Goal: Information Seeking & Learning: Learn about a topic

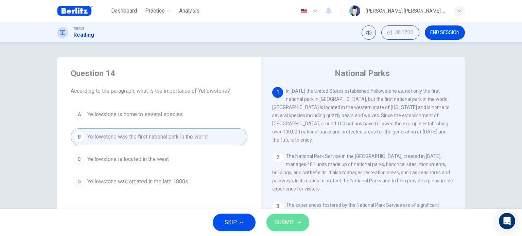
click at [292, 223] on span "SUBMIT" at bounding box center [284, 223] width 20 height 10
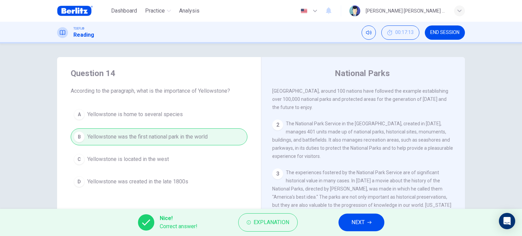
scroll to position [68, 0]
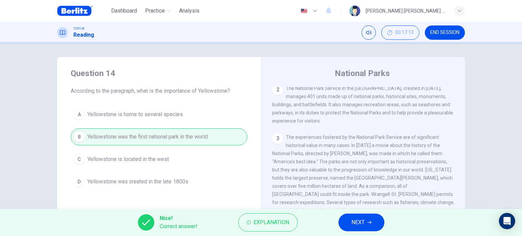
click at [370, 217] on button "NEXT" at bounding box center [361, 223] width 46 height 18
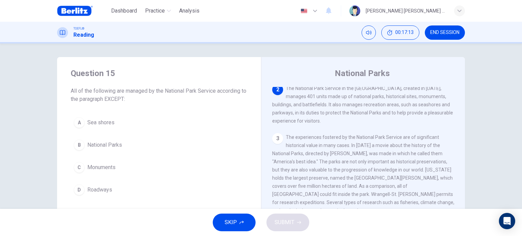
scroll to position [58, 0]
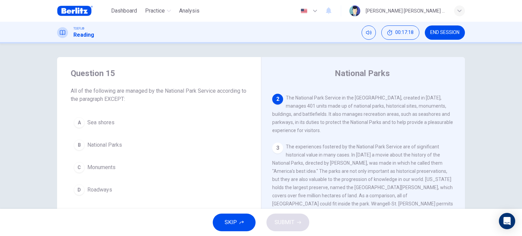
drag, startPoint x: 98, startPoint y: 90, endPoint x: 167, endPoint y: 92, distance: 68.6
click at [166, 91] on span "All of the following are managed by the National Park Service according to the …" at bounding box center [159, 95] width 177 height 16
drag, startPoint x: 324, startPoint y: 99, endPoint x: 357, endPoint y: 99, distance: 33.3
click at [357, 99] on span "The National Park Service in the United States, created in 1916, manages 401 un…" at bounding box center [362, 114] width 181 height 38
drag, startPoint x: 294, startPoint y: 107, endPoint x: 284, endPoint y: 107, distance: 9.9
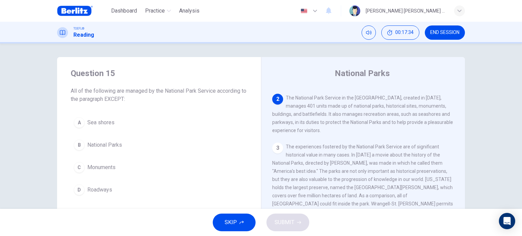
click at [284, 107] on span "The National Park Service in the United States, created in 1916, manages 401 un…" at bounding box center [362, 114] width 181 height 38
drag, startPoint x: 296, startPoint y: 107, endPoint x: 290, endPoint y: 107, distance: 5.8
click at [290, 107] on span "The National Park Service in the United States, created in 1916, manages 401 un…" at bounding box center [362, 114] width 181 height 38
drag, startPoint x: 293, startPoint y: 108, endPoint x: 273, endPoint y: 108, distance: 19.7
click at [274, 108] on span "The National Park Service in the United States, created in 1916, manages 401 un…" at bounding box center [362, 114] width 181 height 38
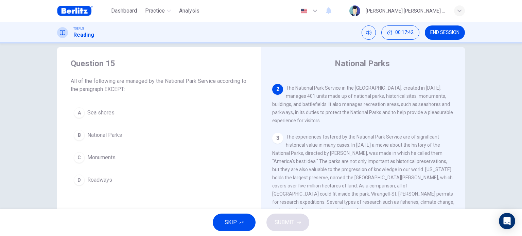
scroll to position [0, 0]
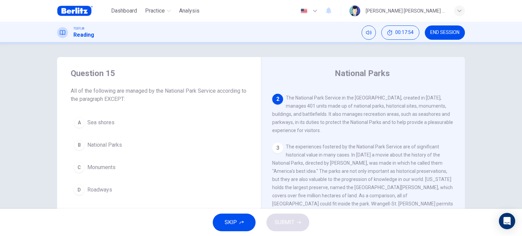
click at [102, 190] on span "Roadways" at bounding box center [99, 190] width 25 height 8
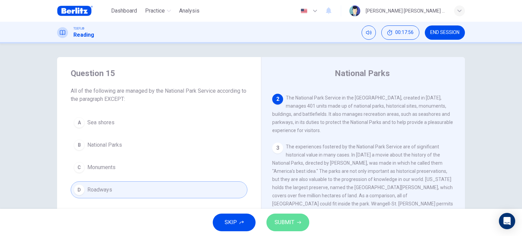
click at [280, 218] on span "SUBMIT" at bounding box center [284, 223] width 20 height 10
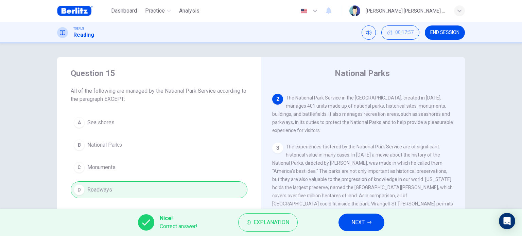
click at [373, 224] on button "NEXT" at bounding box center [361, 223] width 46 height 18
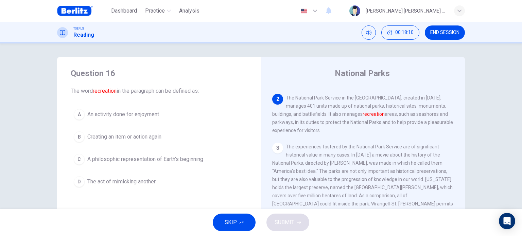
click at [126, 115] on span "An activity done for enjoyment" at bounding box center [123, 114] width 72 height 8
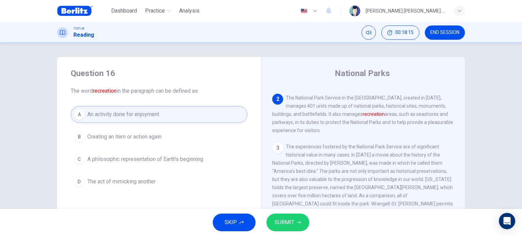
click at [299, 226] on button "SUBMIT" at bounding box center [287, 223] width 43 height 18
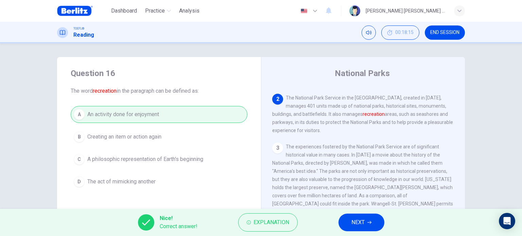
click at [367, 225] on button "NEXT" at bounding box center [361, 223] width 46 height 18
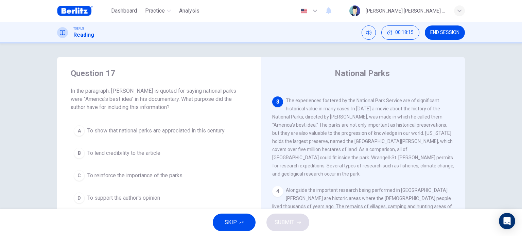
scroll to position [109, 0]
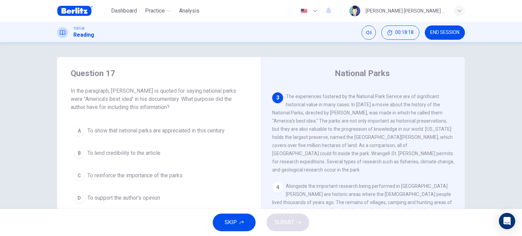
drag, startPoint x: 120, startPoint y: 89, endPoint x: 166, endPoint y: 91, distance: 46.6
click at [166, 91] on span "In the paragraph, Ken Burns is quoted for saying national parks were "America's…" at bounding box center [159, 99] width 177 height 24
drag, startPoint x: 103, startPoint y: 101, endPoint x: 161, endPoint y: 101, distance: 57.4
click at [160, 101] on span "In the paragraph, Ken Burns is quoted for saying national parks were "America's…" at bounding box center [159, 99] width 177 height 24
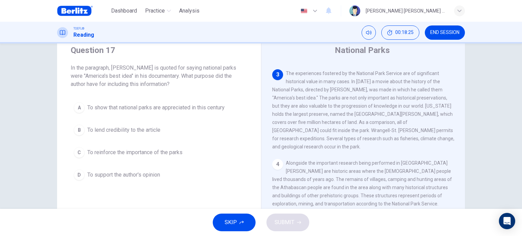
scroll to position [34, 0]
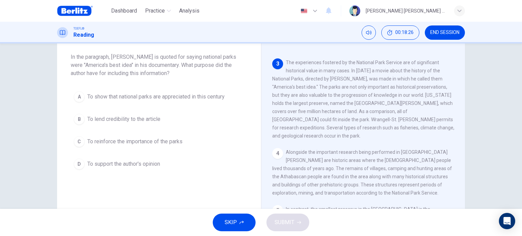
drag, startPoint x: 65, startPoint y: 54, endPoint x: 155, endPoint y: 60, distance: 89.9
click at [155, 60] on div "Question 17 In the paragraph, Ken Burns is quoted for saying national parks wer…" at bounding box center [159, 103] width 204 height 160
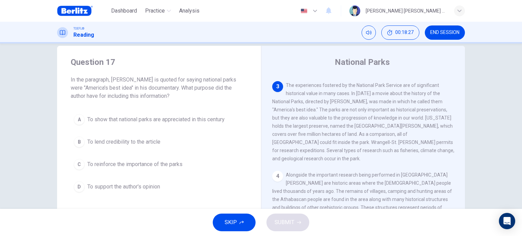
scroll to position [0, 0]
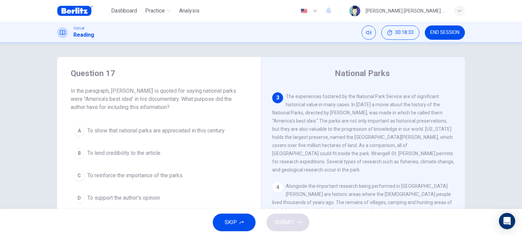
drag, startPoint x: 186, startPoint y: 100, endPoint x: 185, endPoint y: 105, distance: 5.2
click at [186, 105] on span "In the paragraph, Ken Burns is quoted for saying national parks were "America's…" at bounding box center [159, 99] width 177 height 24
drag, startPoint x: 98, startPoint y: 106, endPoint x: 149, endPoint y: 109, distance: 51.7
click at [149, 109] on span "In the paragraph, Ken Burns is quoted for saying national parks were "America's…" at bounding box center [159, 99] width 177 height 24
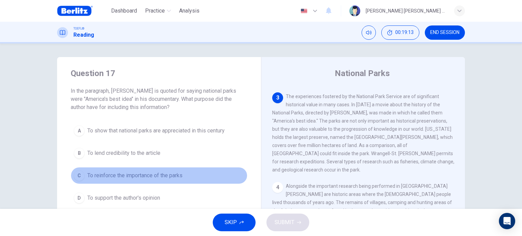
click at [142, 175] on span "To reinforce the importance of the parks" at bounding box center [134, 176] width 95 height 8
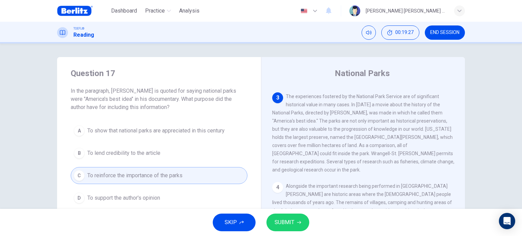
click at [294, 221] on span "SUBMIT" at bounding box center [284, 223] width 20 height 10
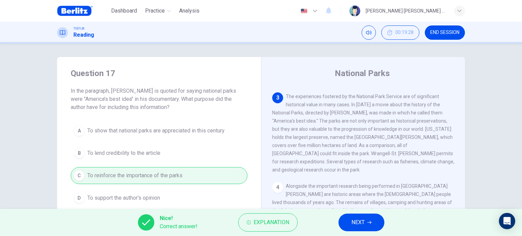
click at [361, 224] on span "NEXT" at bounding box center [357, 223] width 13 height 10
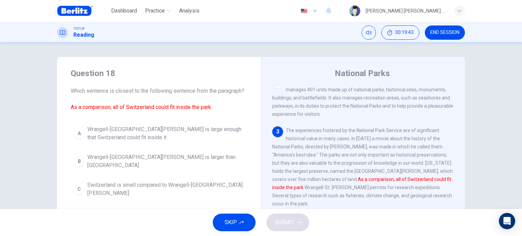
scroll to position [34, 0]
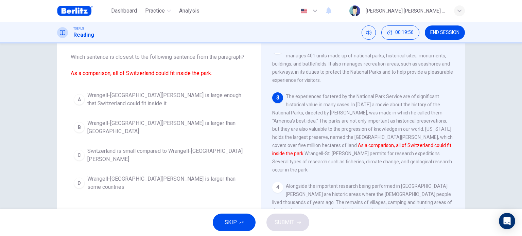
click at [118, 104] on span "Wrangell-St. Elias National Park is large enough that Switzerland could fit ins…" at bounding box center [165, 99] width 157 height 16
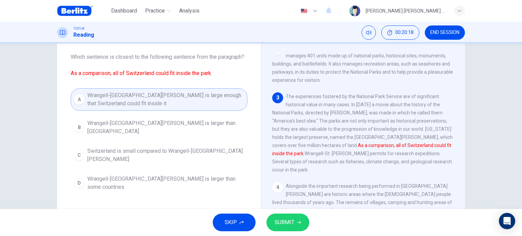
click at [297, 220] on icon "button" at bounding box center [299, 222] width 4 height 4
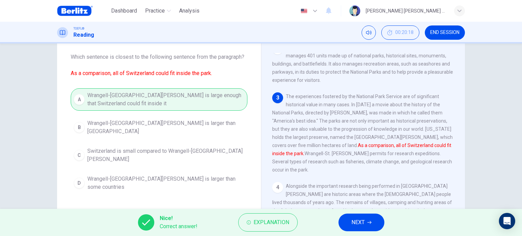
click at [359, 220] on span "NEXT" at bounding box center [357, 223] width 13 height 10
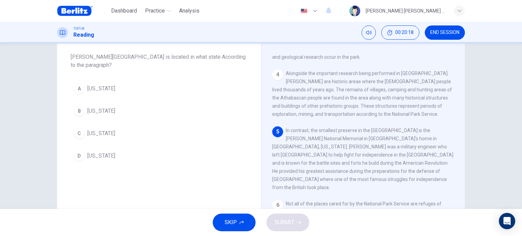
scroll to position [192, 0]
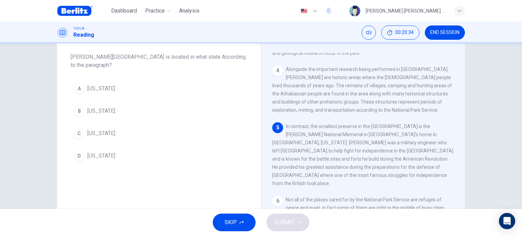
drag, startPoint x: 375, startPoint y: 134, endPoint x: 424, endPoint y: 135, distance: 48.6
click at [424, 135] on span "In contrast, the smallest preserve in the United States is the Thaddeus Koscius…" at bounding box center [362, 155] width 181 height 63
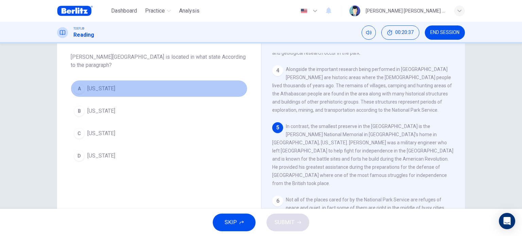
click at [102, 88] on span "Pennsylvania" at bounding box center [101, 89] width 28 height 8
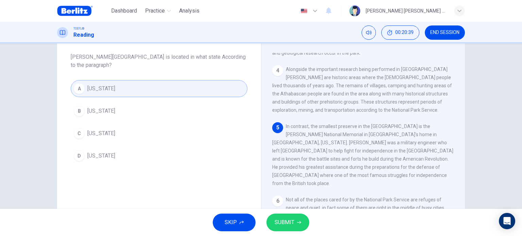
click at [296, 219] on button "SUBMIT" at bounding box center [287, 223] width 43 height 18
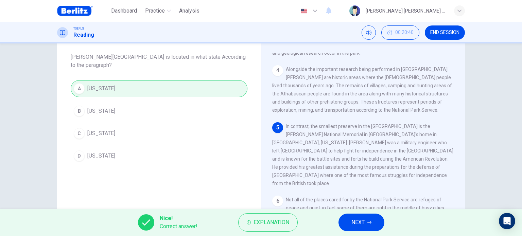
click at [373, 223] on button "NEXT" at bounding box center [361, 223] width 46 height 18
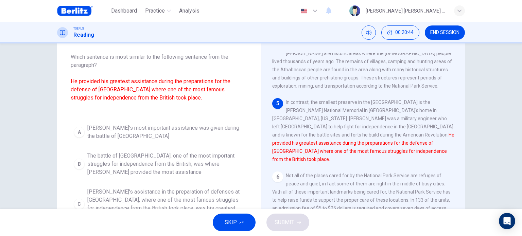
scroll to position [226, 0]
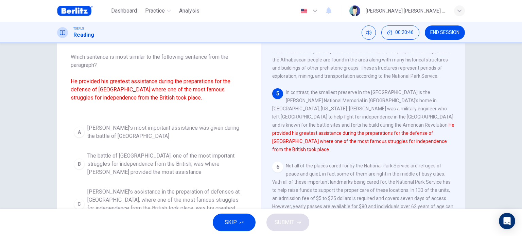
drag, startPoint x: 319, startPoint y: 94, endPoint x: 384, endPoint y: 95, distance: 64.6
click at [384, 95] on div "5 In contrast, the smallest preserve in the United States is the Thaddeus Kosci…" at bounding box center [363, 120] width 182 height 65
drag, startPoint x: 311, startPoint y: 125, endPoint x: 344, endPoint y: 126, distance: 32.6
click at [344, 126] on span "In contrast, the smallest preserve in the United States is the Thaddeus Koscius…" at bounding box center [363, 121] width 182 height 63
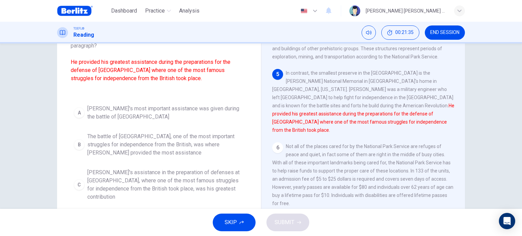
scroll to position [68, 0]
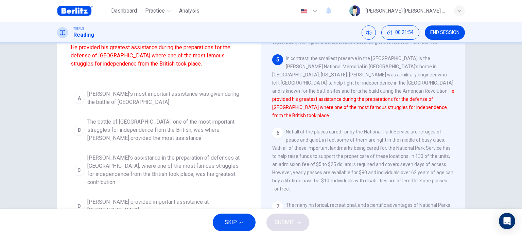
click at [126, 136] on span "The battle of Saratoga, one of the most important struggles for independence fr…" at bounding box center [165, 130] width 157 height 24
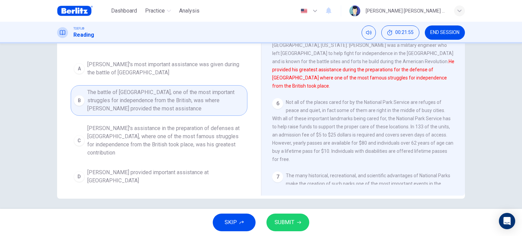
scroll to position [98, 0]
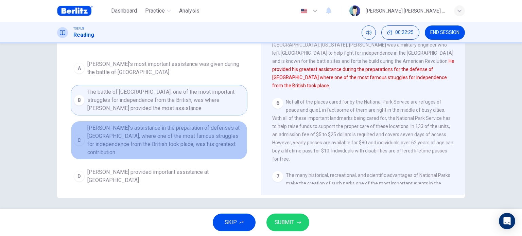
click at [167, 136] on span "Kosciuszko's assistance in the preparation of defenses at Saratoga, where one o…" at bounding box center [165, 140] width 157 height 33
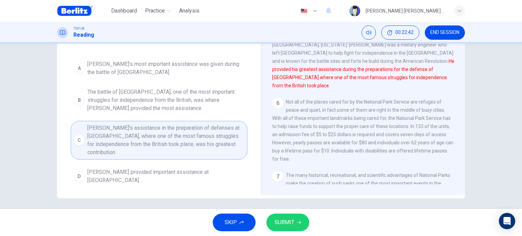
click at [284, 218] on span "SUBMIT" at bounding box center [284, 223] width 20 height 10
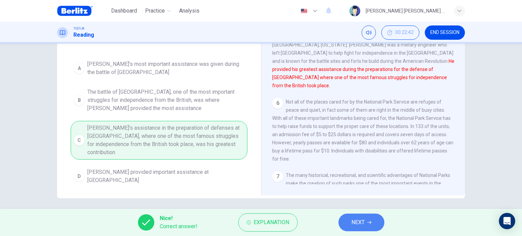
click at [371, 223] on icon "button" at bounding box center [369, 222] width 4 height 4
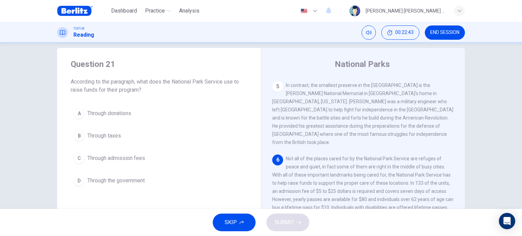
scroll to position [0, 0]
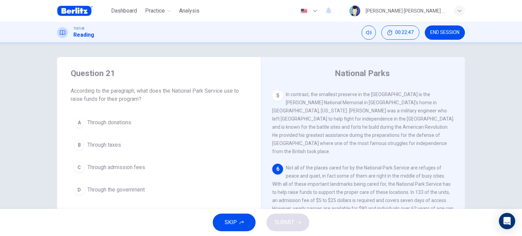
drag, startPoint x: 158, startPoint y: 89, endPoint x: 216, endPoint y: 90, distance: 58.4
click at [216, 90] on span "According to the paragraph, what does the National Park Service use to raise fu…" at bounding box center [159, 95] width 177 height 16
drag, startPoint x: 129, startPoint y: 97, endPoint x: 147, endPoint y: 99, distance: 17.7
click at [147, 99] on span "According to the paragraph, what does the National Park Service use to raise fu…" at bounding box center [159, 95] width 177 height 16
drag, startPoint x: 81, startPoint y: 91, endPoint x: 192, endPoint y: 90, distance: 111.4
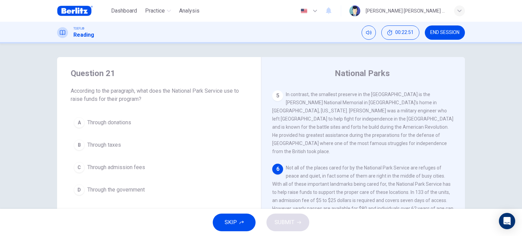
click at [192, 90] on span "According to the paragraph, what does the National Park Service use to raise fu…" at bounding box center [159, 95] width 177 height 16
drag, startPoint x: 102, startPoint y: 99, endPoint x: 130, endPoint y: 98, distance: 27.9
click at [128, 98] on span "According to the paragraph, what does the National Park Service use to raise fu…" at bounding box center [159, 95] width 177 height 16
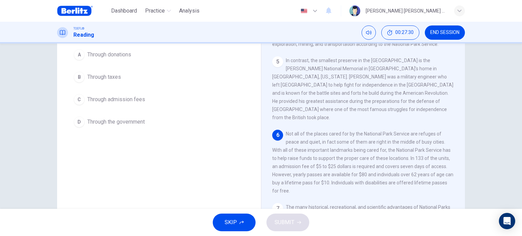
scroll to position [34, 0]
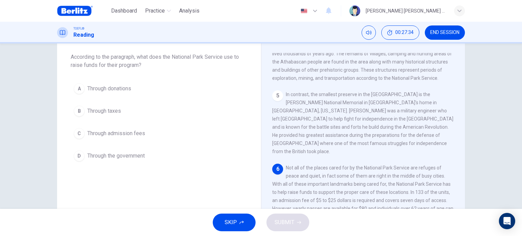
click at [106, 111] on span "Through taxes" at bounding box center [104, 111] width 34 height 8
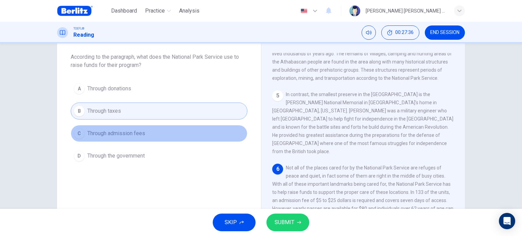
click at [129, 129] on span "Through admission fees" at bounding box center [116, 133] width 58 height 8
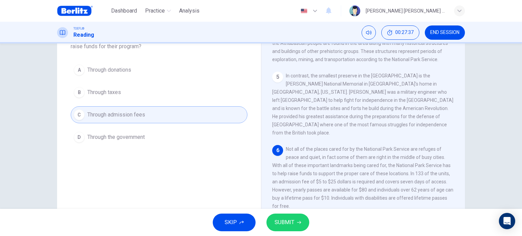
scroll to position [68, 0]
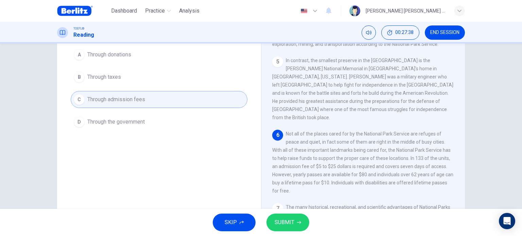
click at [295, 221] on button "SUBMIT" at bounding box center [287, 223] width 43 height 18
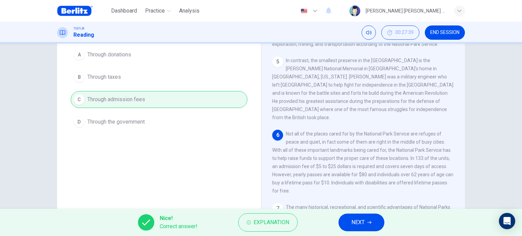
click at [369, 220] on icon "button" at bounding box center [369, 222] width 4 height 4
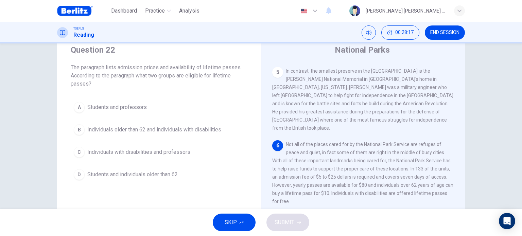
scroll to position [34, 0]
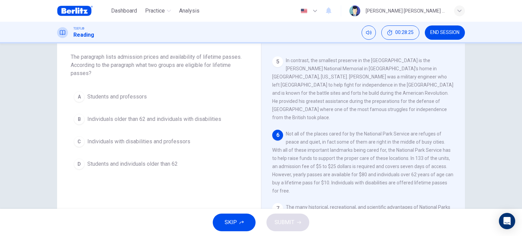
click at [131, 142] on span "Individuals with disabilities and professors" at bounding box center [138, 142] width 103 height 8
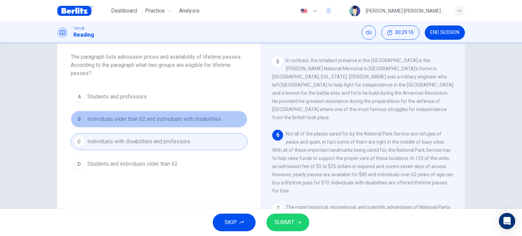
click at [164, 118] on span "Individuals older than 62 and individuals with disabilities" at bounding box center [154, 119] width 134 height 8
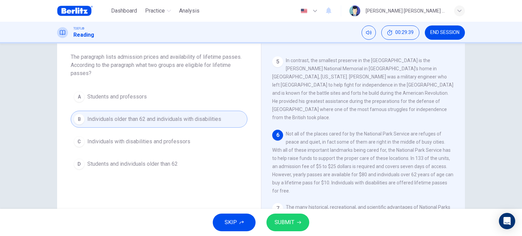
click at [283, 219] on span "SUBMIT" at bounding box center [284, 223] width 20 height 10
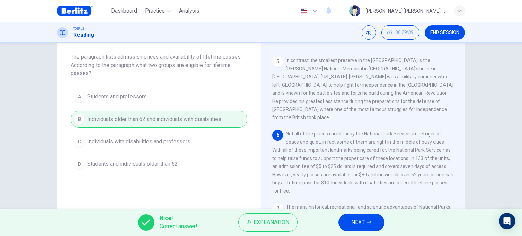
click at [376, 228] on button "NEXT" at bounding box center [361, 223] width 46 height 18
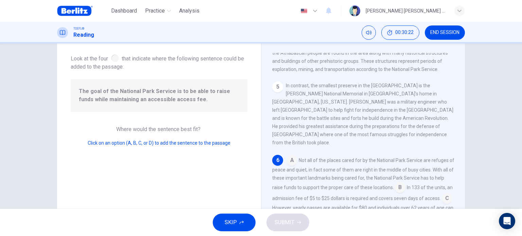
scroll to position [266, 0]
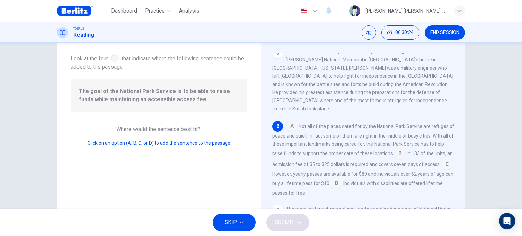
click at [405, 149] on input at bounding box center [399, 154] width 11 height 11
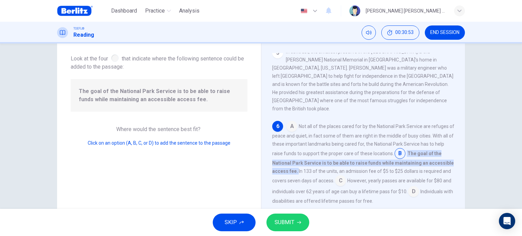
click at [294, 224] on button "SUBMIT" at bounding box center [287, 223] width 43 height 18
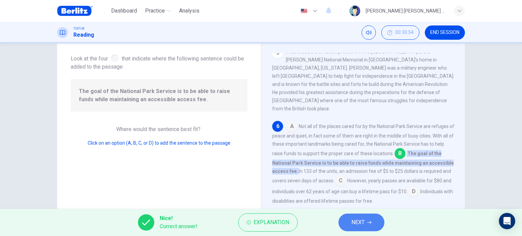
click at [374, 225] on button "NEXT" at bounding box center [361, 223] width 46 height 18
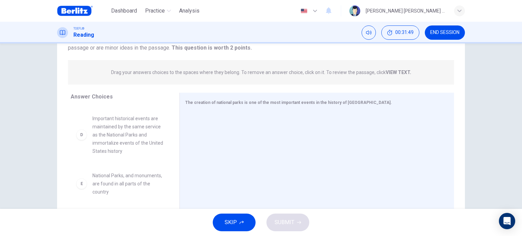
scroll to position [170, 0]
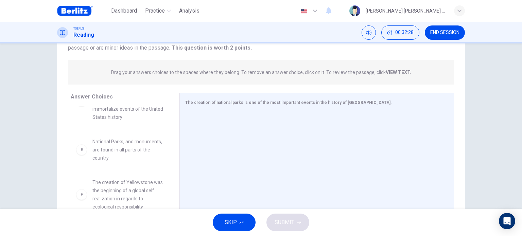
click at [398, 70] on strong "VIEW TEXT." at bounding box center [398, 72] width 25 height 5
click at [394, 71] on strong "VIEW TEXT." at bounding box center [398, 72] width 25 height 5
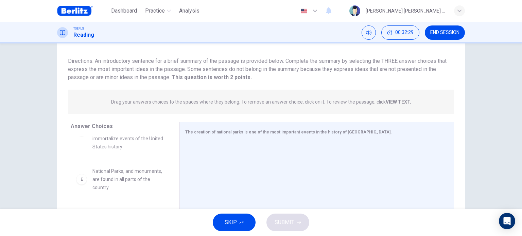
scroll to position [0, 0]
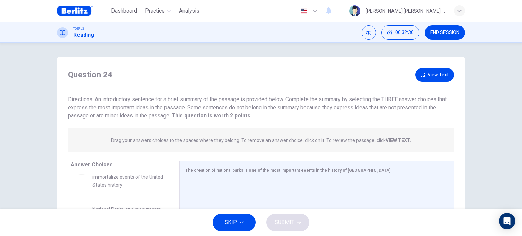
click at [434, 75] on button "View Text" at bounding box center [434, 75] width 39 height 14
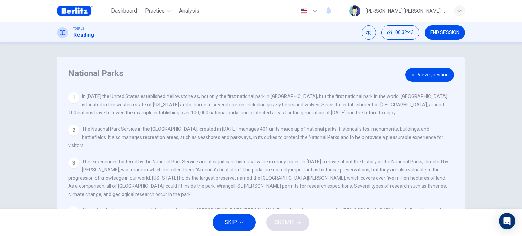
drag, startPoint x: 263, startPoint y: 163, endPoint x: 342, endPoint y: 165, distance: 78.8
click at [341, 165] on span "The experiences fostered by the National Park Service are of significant histor…" at bounding box center [258, 178] width 380 height 38
click at [440, 74] on button "View Question" at bounding box center [429, 75] width 49 height 14
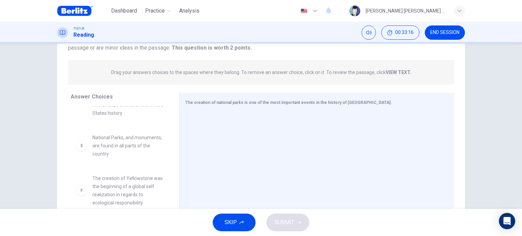
scroll to position [175, 0]
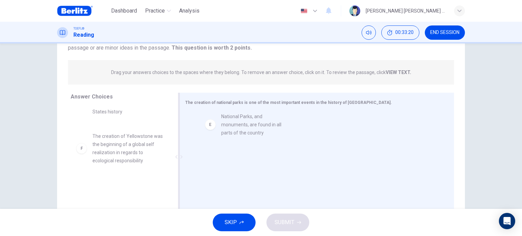
drag, startPoint x: 121, startPoint y: 151, endPoint x: 253, endPoint y: 130, distance: 134.1
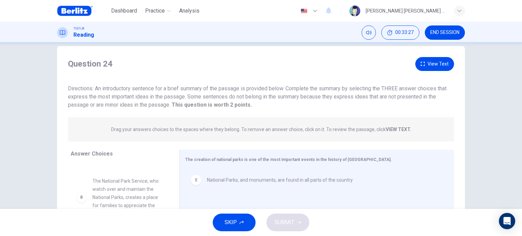
scroll to position [0, 0]
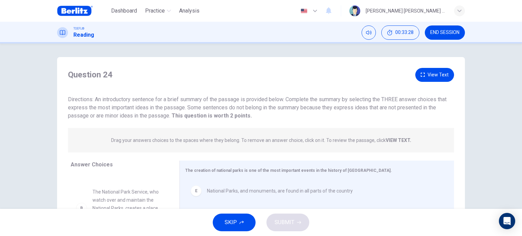
click at [435, 76] on button "View Text" at bounding box center [434, 75] width 39 height 14
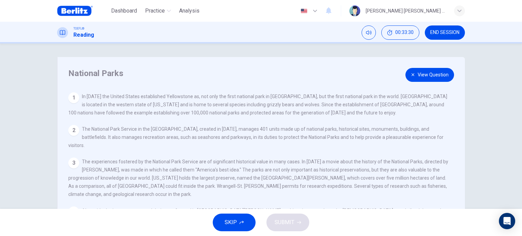
drag, startPoint x: 347, startPoint y: 162, endPoint x: 213, endPoint y: 174, distance: 133.8
click at [213, 174] on span "The experiences fostered by the National Park Service are of significant histor…" at bounding box center [258, 178] width 380 height 38
click at [432, 77] on button "View Question" at bounding box center [429, 75] width 49 height 14
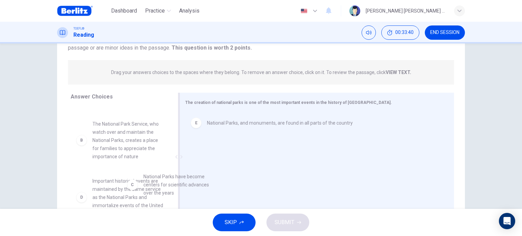
scroll to position [37, 0]
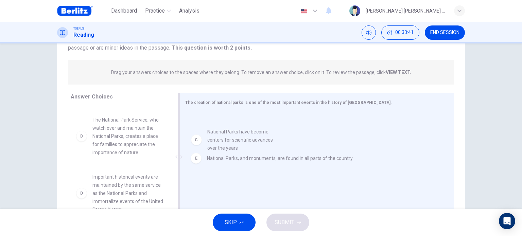
drag, startPoint x: 126, startPoint y: 183, endPoint x: 254, endPoint y: 134, distance: 136.9
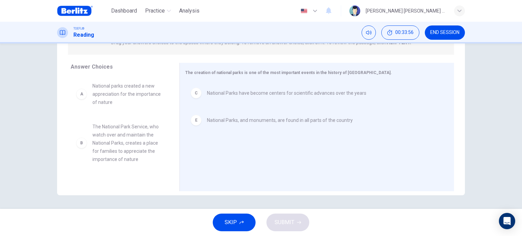
scroll to position [64, 0]
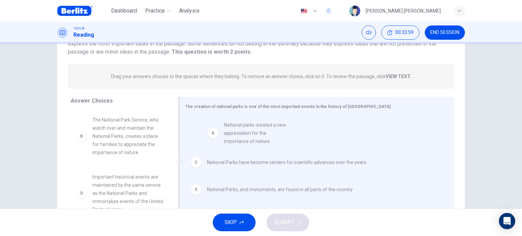
drag, startPoint x: 125, startPoint y: 130, endPoint x: 265, endPoint y: 137, distance: 140.5
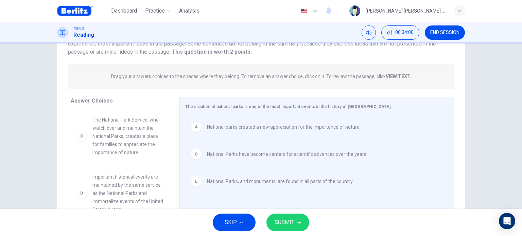
click at [291, 220] on span "SUBMIT" at bounding box center [284, 223] width 20 height 10
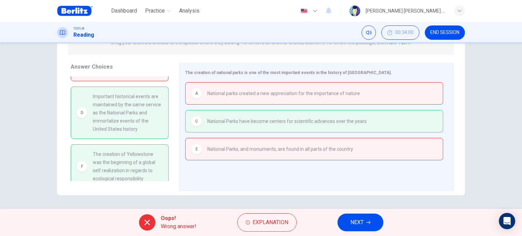
scroll to position [54, 0]
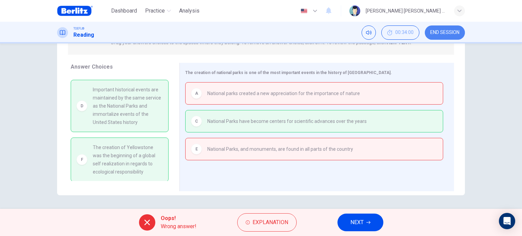
click at [451, 30] on span "END SESSION" at bounding box center [444, 32] width 29 height 5
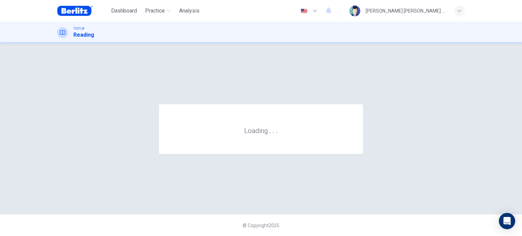
scroll to position [0, 0]
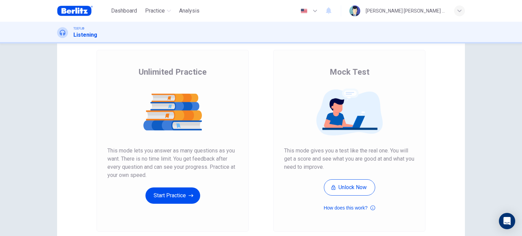
scroll to position [92, 0]
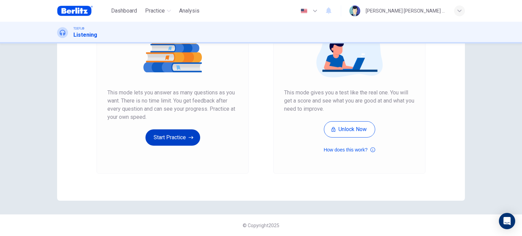
click at [169, 142] on button "Start Practice" at bounding box center [172, 137] width 55 height 16
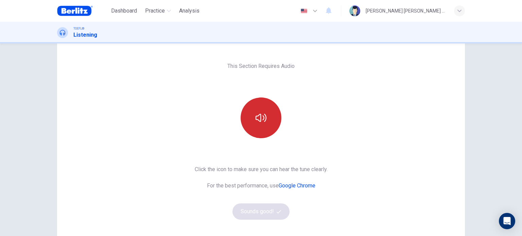
scroll to position [34, 0]
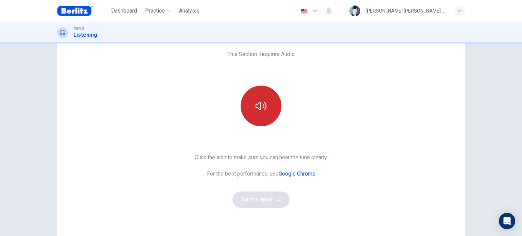
click at [264, 102] on icon "button" at bounding box center [260, 106] width 11 height 11
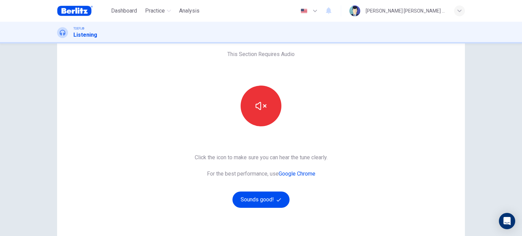
click at [261, 84] on div "This Section Requires Audio Click the icon to make sure you can hear the tune c…" at bounding box center [261, 141] width 144 height 236
click at [263, 104] on icon "button" at bounding box center [260, 106] width 11 height 11
click at [355, 24] on div "TOEFL® Listening" at bounding box center [261, 33] width 522 height 22
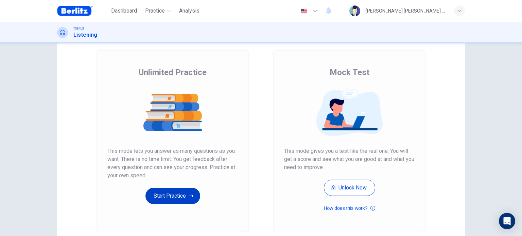
click at [182, 194] on button "Start Practice" at bounding box center [172, 196] width 55 height 16
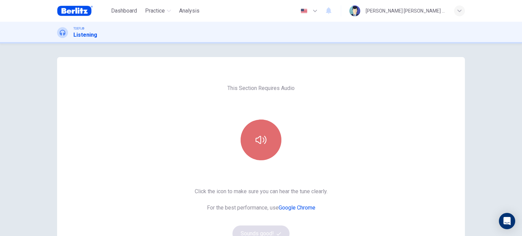
click at [260, 135] on icon "button" at bounding box center [260, 140] width 11 height 11
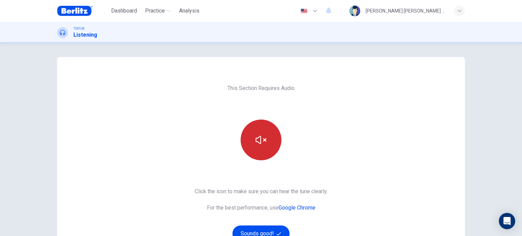
scroll to position [34, 0]
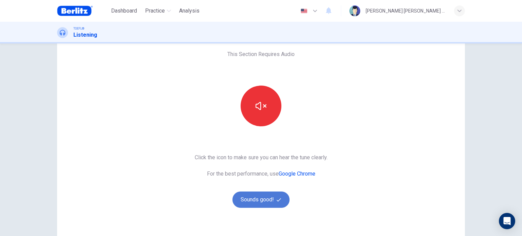
click at [269, 199] on button "Sounds good!" at bounding box center [260, 200] width 57 height 16
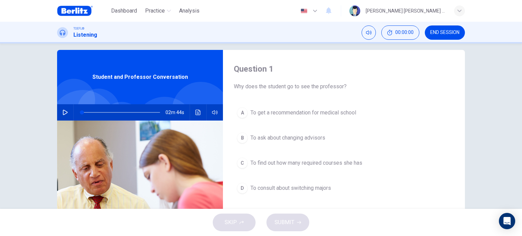
scroll to position [0, 0]
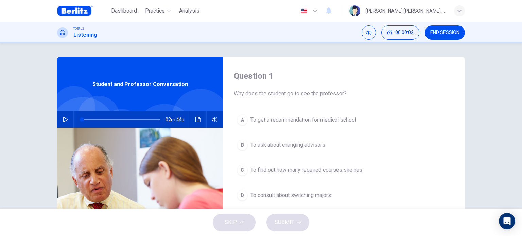
click at [66, 119] on icon "button" at bounding box center [65, 119] width 5 height 5
click at [327, 196] on span "To consult about switching majors" at bounding box center [290, 195] width 81 height 8
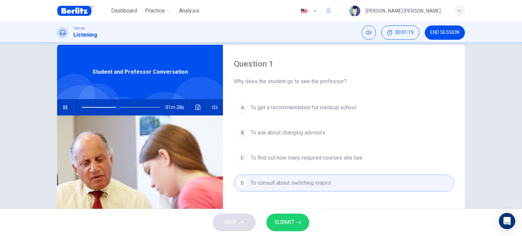
scroll to position [34, 0]
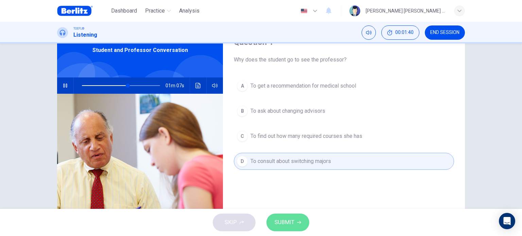
click at [297, 220] on icon "button" at bounding box center [299, 222] width 4 height 4
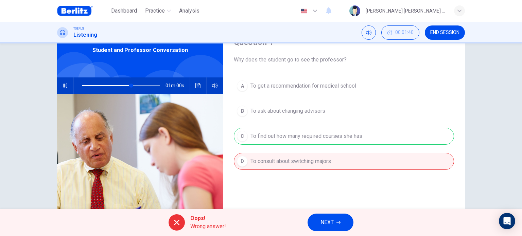
click at [333, 227] on span "NEXT" at bounding box center [326, 223] width 13 height 10
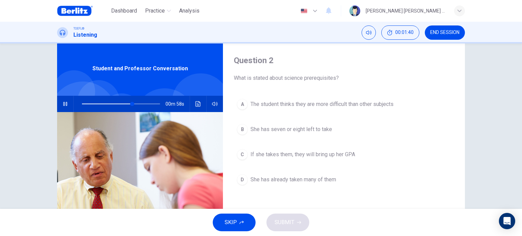
scroll to position [0, 0]
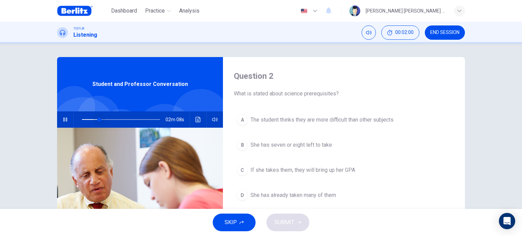
drag, startPoint x: 139, startPoint y: 120, endPoint x: 97, endPoint y: 118, distance: 41.5
click at [97, 118] on span at bounding box center [99, 120] width 4 height 4
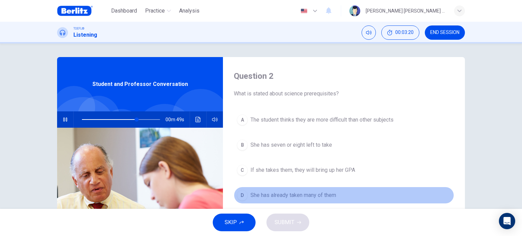
click at [327, 193] on span "She has already taken many of them" at bounding box center [293, 195] width 86 height 8
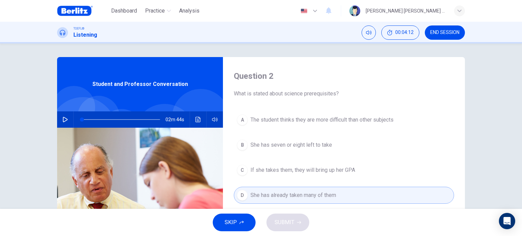
click at [94, 120] on span at bounding box center [121, 120] width 78 height 10
click at [60, 120] on button "button" at bounding box center [65, 119] width 11 height 16
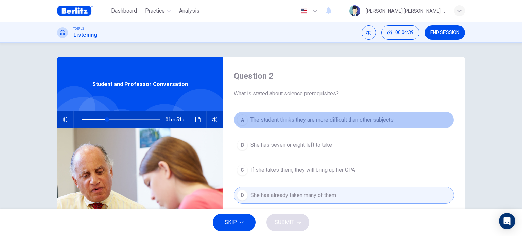
click at [341, 122] on span "The student thinks they are more difficult than other subjects" at bounding box center [321, 120] width 143 height 8
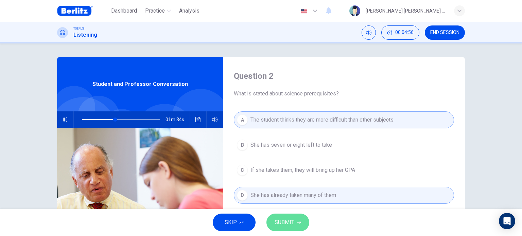
click at [288, 224] on span "SUBMIT" at bounding box center [284, 223] width 20 height 10
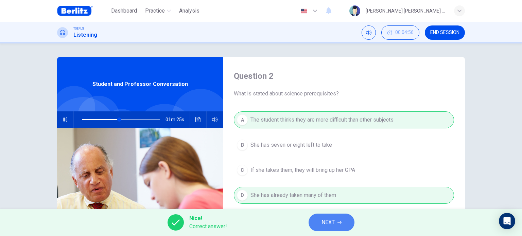
click at [339, 221] on icon "button" at bounding box center [339, 222] width 4 height 4
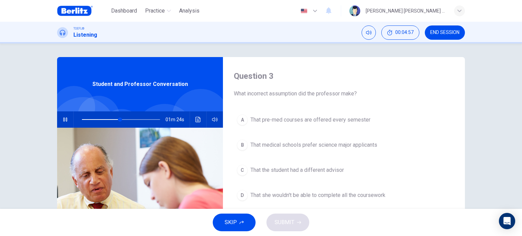
scroll to position [34, 0]
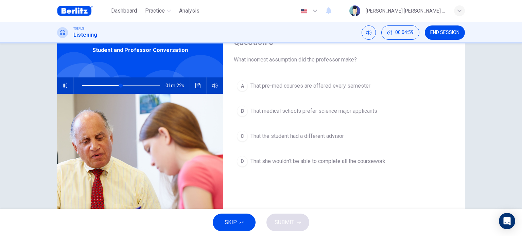
click at [60, 87] on button "button" at bounding box center [65, 85] width 11 height 16
click at [339, 110] on span "That medical schools prefer science major applicants" at bounding box center [313, 111] width 127 height 8
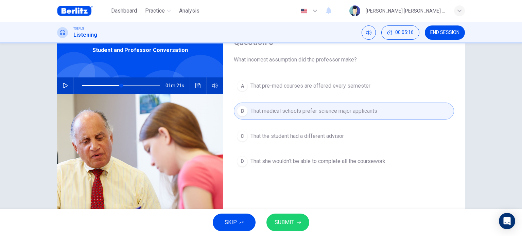
click at [296, 222] on button "SUBMIT" at bounding box center [287, 223] width 43 height 18
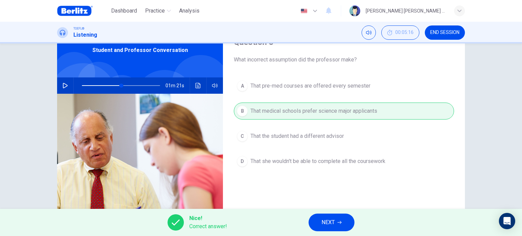
click at [427, 154] on div "A That pre-med courses are offered every semester B That medical schools prefer…" at bounding box center [344, 130] width 220 height 106
click at [344, 221] on button "NEXT" at bounding box center [331, 223] width 46 height 18
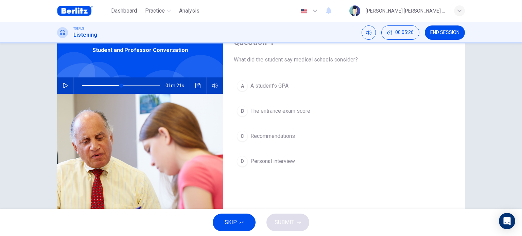
click at [269, 87] on span "A student’s GPA" at bounding box center [269, 86] width 38 height 8
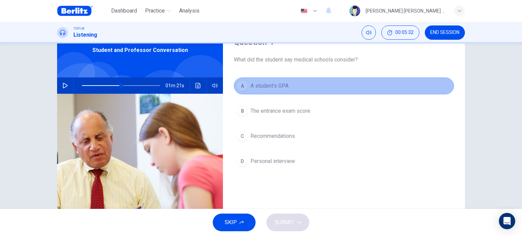
click at [282, 89] on span "A student’s GPA" at bounding box center [269, 86] width 38 height 8
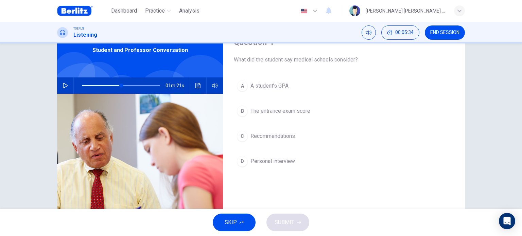
click at [287, 85] on button "A A student’s GPA" at bounding box center [344, 85] width 220 height 17
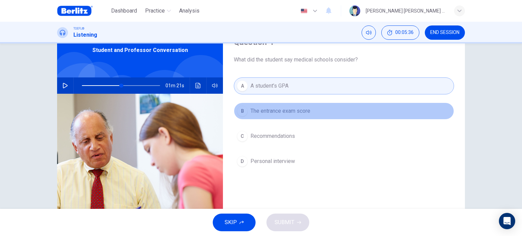
click at [294, 111] on span "The entrance exam score" at bounding box center [280, 111] width 60 height 8
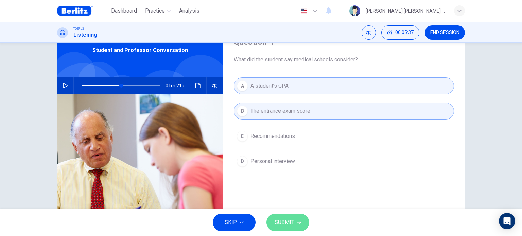
click at [295, 223] on button "SUBMIT" at bounding box center [287, 223] width 43 height 18
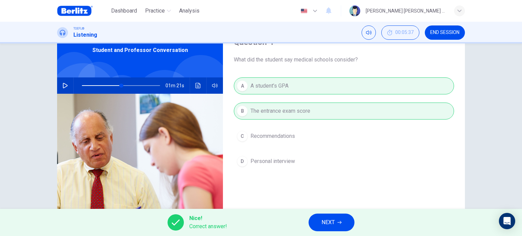
click at [330, 219] on span "NEXT" at bounding box center [327, 223] width 13 height 10
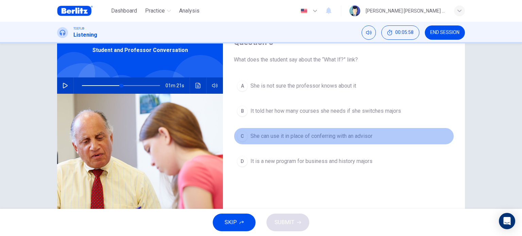
click at [299, 137] on span "She can use it in place of conferring with an advisor" at bounding box center [311, 136] width 122 height 8
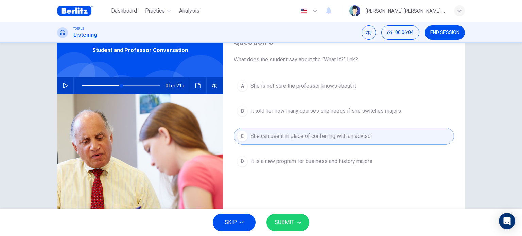
click at [294, 218] on button "SUBMIT" at bounding box center [287, 223] width 43 height 18
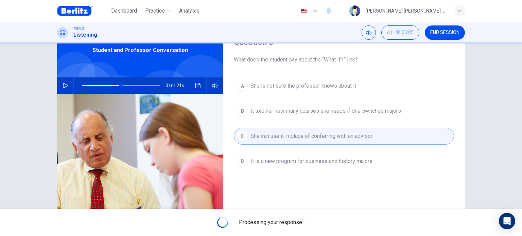
type input "**"
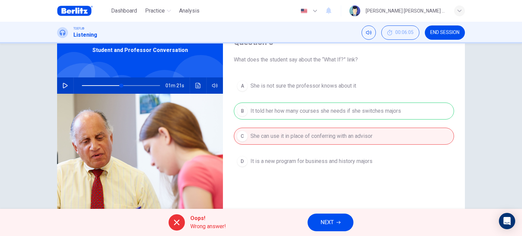
click at [327, 224] on span "NEXT" at bounding box center [326, 223] width 13 height 10
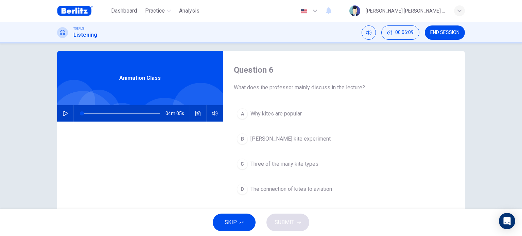
scroll to position [0, 0]
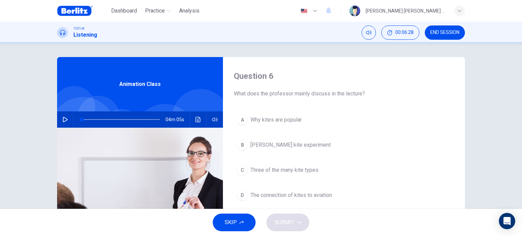
click at [64, 119] on icon "button" at bounding box center [65, 119] width 5 height 5
type input "*"
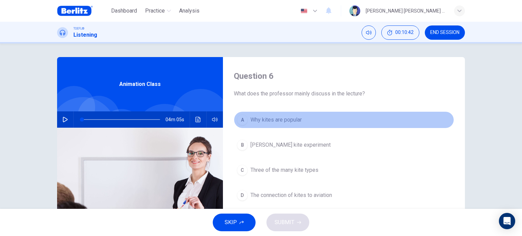
click at [271, 119] on span "Why kites are popular" at bounding box center [275, 120] width 51 height 8
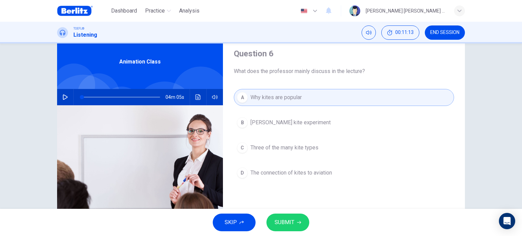
scroll to position [34, 0]
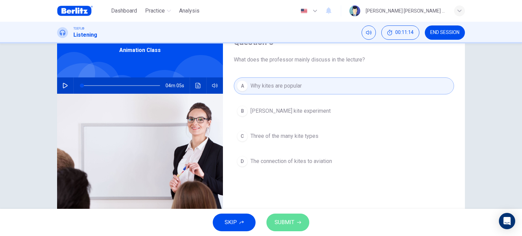
click at [286, 218] on span "SUBMIT" at bounding box center [284, 223] width 20 height 10
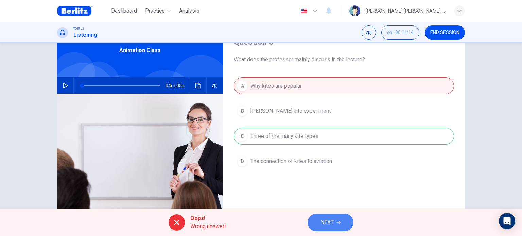
click at [328, 220] on span "NEXT" at bounding box center [326, 223] width 13 height 10
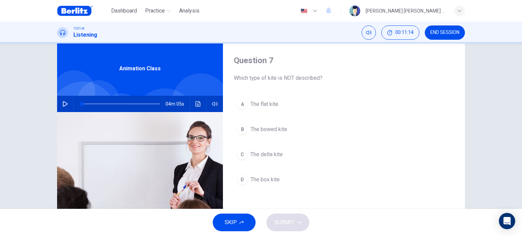
scroll to position [0, 0]
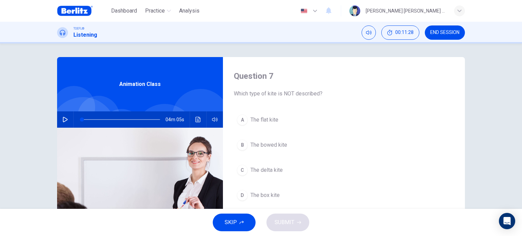
click at [272, 168] on span "The delta kite" at bounding box center [266, 170] width 32 height 8
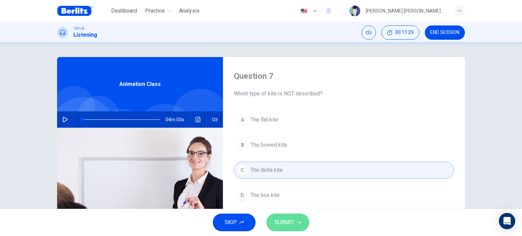
click at [286, 221] on span "SUBMIT" at bounding box center [284, 223] width 20 height 10
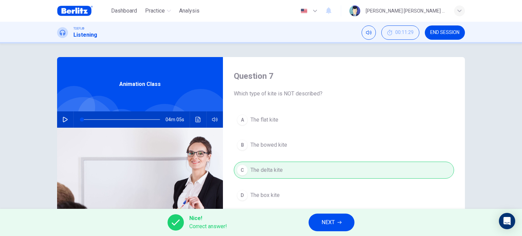
click at [332, 218] on span "NEXT" at bounding box center [327, 223] width 13 height 10
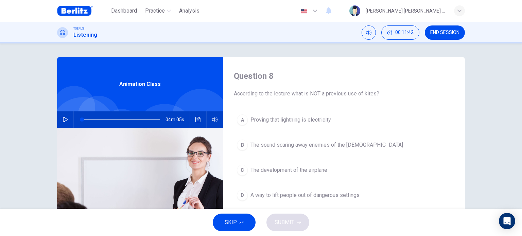
click at [295, 119] on span "Proving that lightning is electricity" at bounding box center [290, 120] width 81 height 8
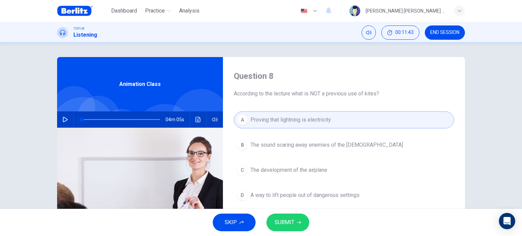
click at [291, 221] on span "SUBMIT" at bounding box center [284, 223] width 20 height 10
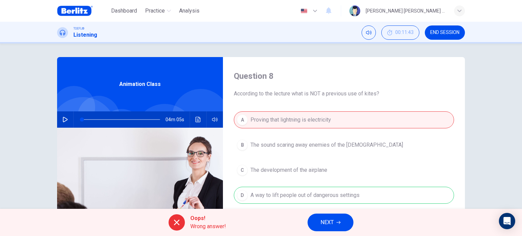
scroll to position [34, 0]
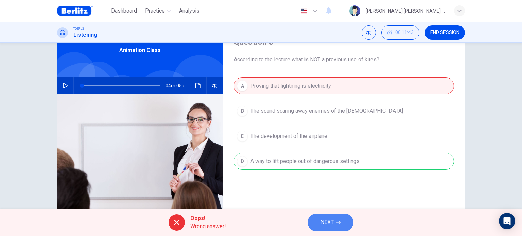
click at [335, 224] on button "NEXT" at bounding box center [330, 223] width 46 height 18
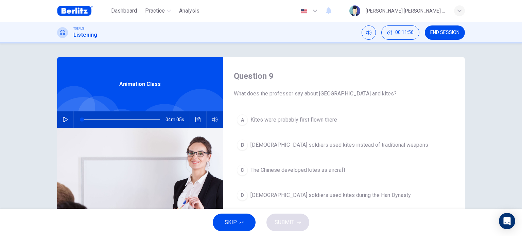
scroll to position [0, 0]
click at [286, 194] on span "[DEMOGRAPHIC_DATA] soldiers used kites during the Han Dynasty" at bounding box center [330, 195] width 160 height 8
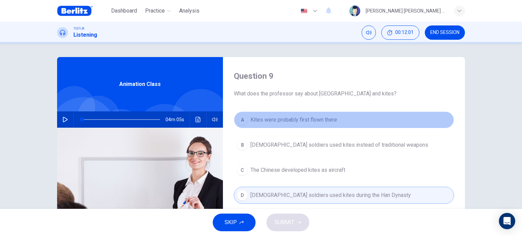
click at [268, 119] on span "Kites were probably first flown there" at bounding box center [293, 120] width 87 height 8
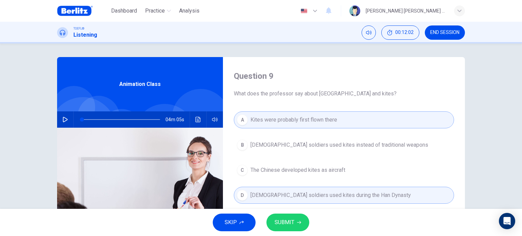
click at [287, 221] on span "SUBMIT" at bounding box center [284, 223] width 20 height 10
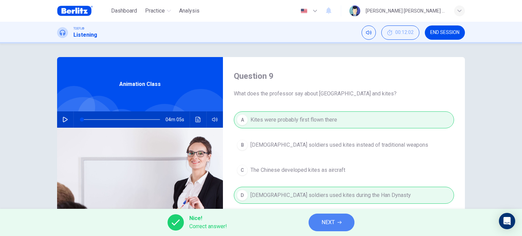
click at [334, 219] on span "NEXT" at bounding box center [327, 223] width 13 height 10
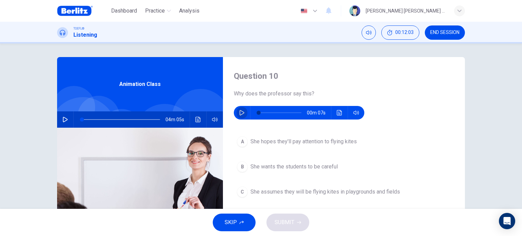
click at [241, 110] on icon "button" at bounding box center [241, 112] width 5 height 5
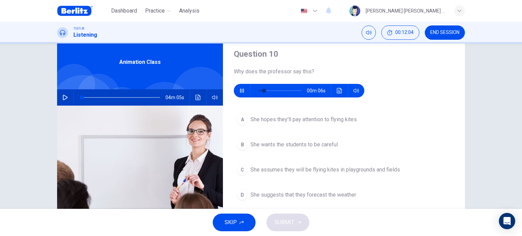
scroll to position [34, 0]
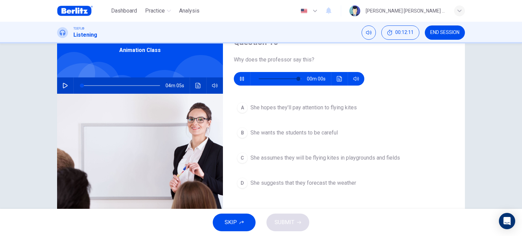
type input "*"
click at [301, 107] on span "She hopes they'll pay attention to flying kites" at bounding box center [303, 108] width 106 height 8
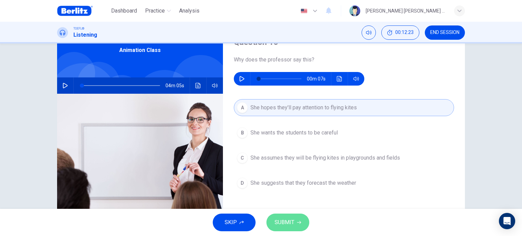
click at [294, 217] on button "SUBMIT" at bounding box center [287, 223] width 43 height 18
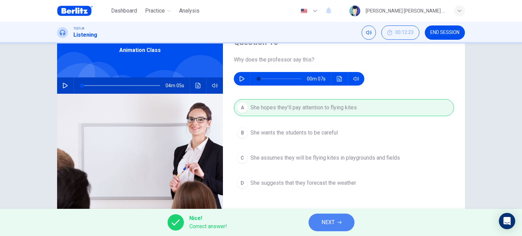
click at [332, 221] on span "NEXT" at bounding box center [327, 223] width 13 height 10
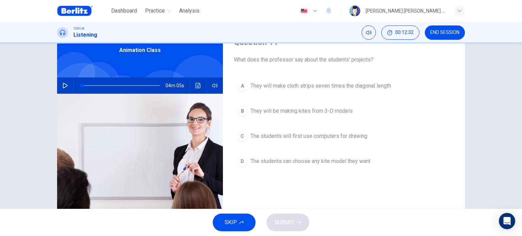
click at [281, 110] on span "They will be making kites from 3-D models" at bounding box center [301, 111] width 102 height 8
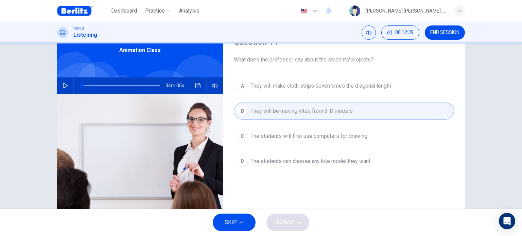
click at [294, 135] on span "The students will first use computers for drawing" at bounding box center [308, 136] width 117 height 8
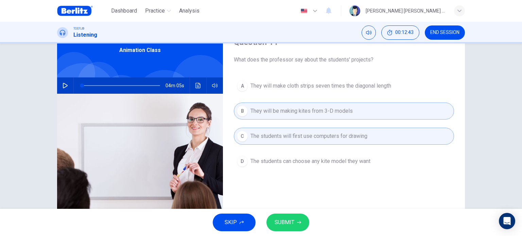
click at [294, 221] on button "SUBMIT" at bounding box center [287, 223] width 43 height 18
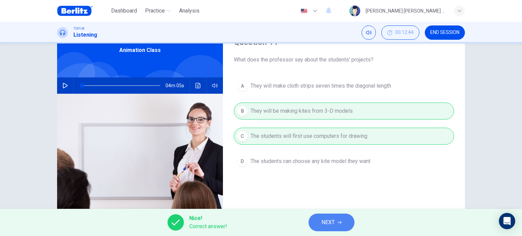
click at [341, 215] on button "NEXT" at bounding box center [331, 223] width 46 height 18
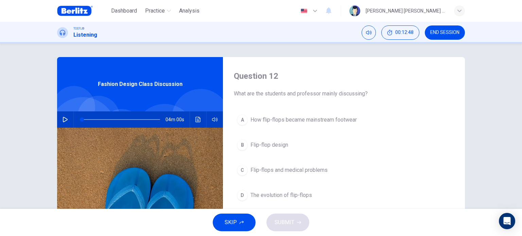
click at [64, 121] on icon "button" at bounding box center [65, 119] width 5 height 5
click at [335, 121] on span "How flip-flops became mainstream footwear" at bounding box center [303, 120] width 106 height 8
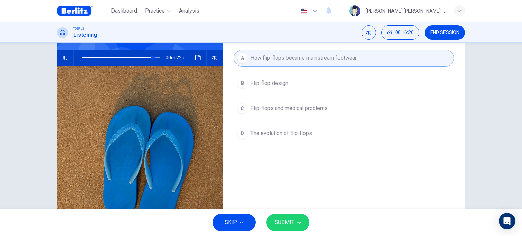
scroll to position [30, 0]
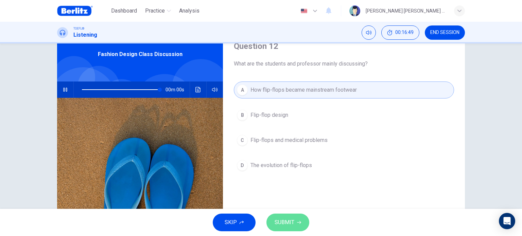
click at [287, 220] on span "SUBMIT" at bounding box center [284, 223] width 20 height 10
type input "*"
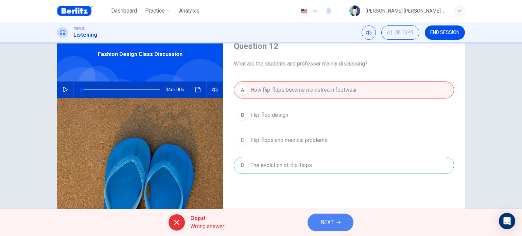
click at [330, 225] on span "NEXT" at bounding box center [326, 223] width 13 height 10
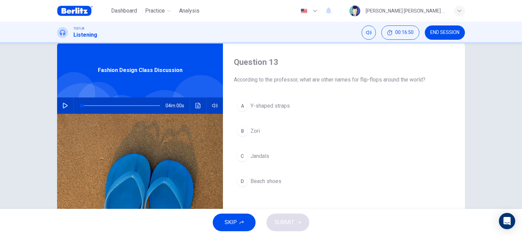
scroll to position [0, 0]
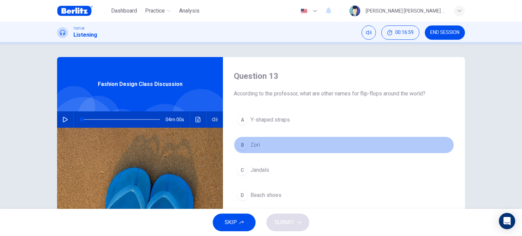
click at [251, 146] on span "Zori" at bounding box center [255, 145] width 10 height 8
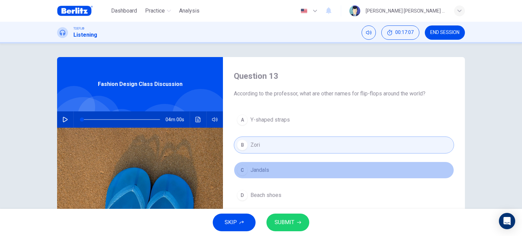
click at [263, 171] on span "Jandals" at bounding box center [259, 170] width 19 height 8
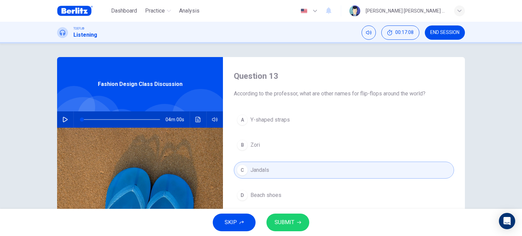
click at [262, 144] on button "B Zori" at bounding box center [344, 145] width 220 height 17
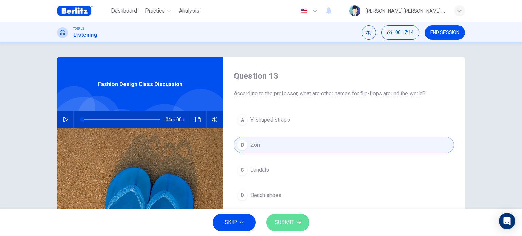
click at [290, 223] on span "SUBMIT" at bounding box center [284, 223] width 20 height 10
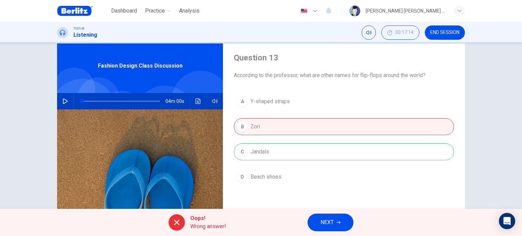
scroll to position [34, 0]
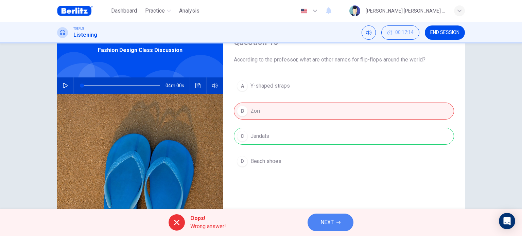
click at [325, 224] on span "NEXT" at bounding box center [326, 223] width 13 height 10
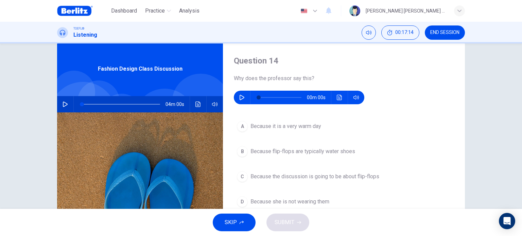
scroll to position [0, 0]
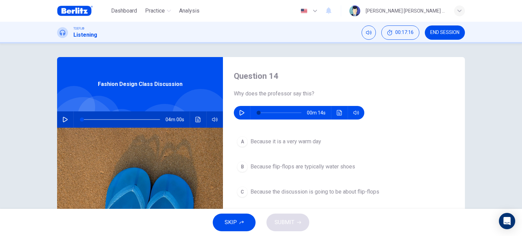
click at [241, 111] on icon "button" at bounding box center [241, 112] width 5 height 5
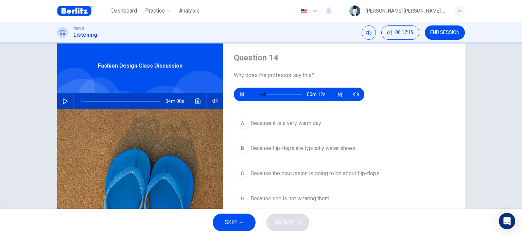
scroll to position [34, 0]
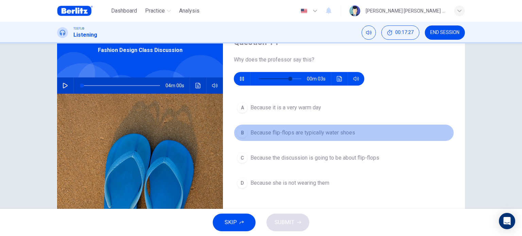
click at [290, 135] on span "Because flip-flops are typically water shoes" at bounding box center [302, 133] width 105 height 8
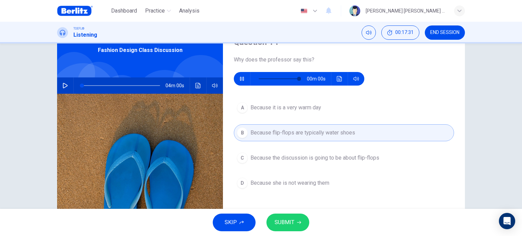
type input "*"
click at [277, 159] on span "Because the discussion is going to be about flip-flops" at bounding box center [314, 158] width 129 height 8
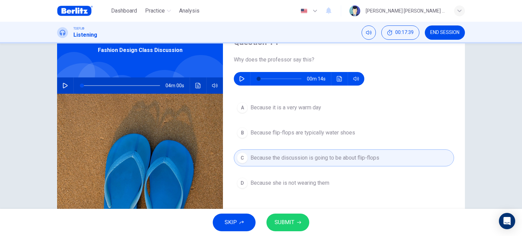
click at [288, 222] on span "SUBMIT" at bounding box center [284, 223] width 20 height 10
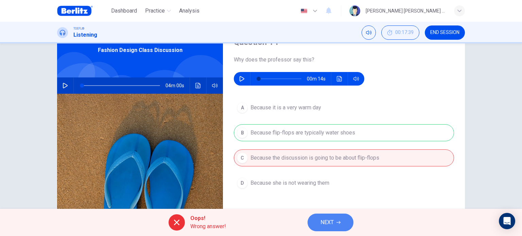
click at [319, 219] on button "NEXT" at bounding box center [330, 223] width 46 height 18
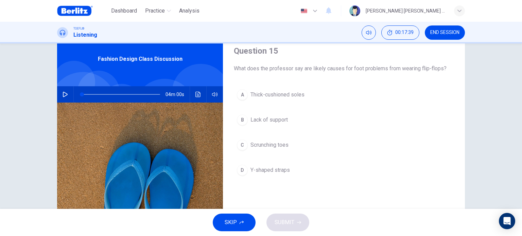
scroll to position [0, 0]
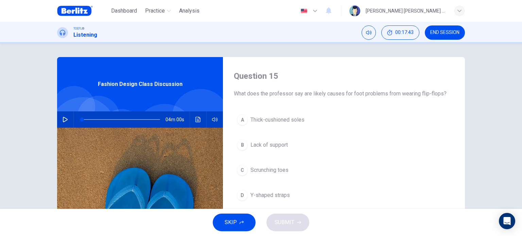
drag, startPoint x: 345, startPoint y: 91, endPoint x: 407, endPoint y: 94, distance: 61.5
click at [407, 94] on span "What does the professor say are likely causes for foot problems from wearing fl…" at bounding box center [344, 94] width 220 height 8
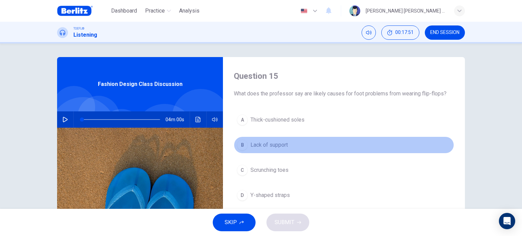
click at [279, 143] on span "Lack of support" at bounding box center [268, 145] width 37 height 8
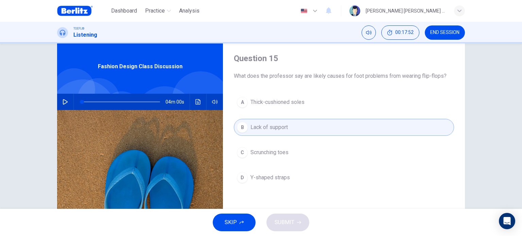
scroll to position [34, 0]
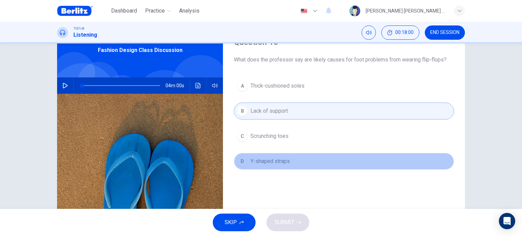
click at [262, 164] on span "Y-shaped straps" at bounding box center [269, 161] width 39 height 8
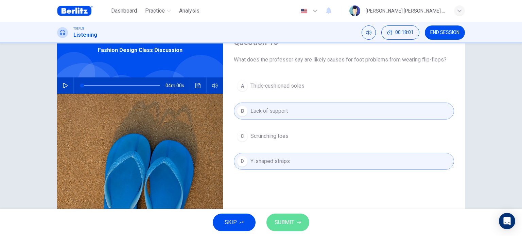
click at [287, 218] on span "SUBMIT" at bounding box center [284, 223] width 20 height 10
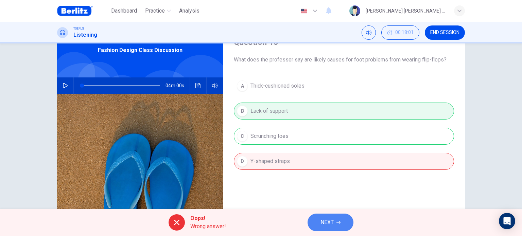
click at [345, 226] on button "NEXT" at bounding box center [330, 223] width 46 height 18
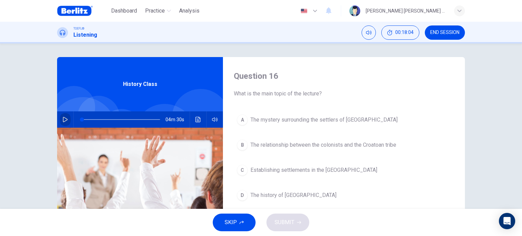
click at [65, 121] on icon "button" at bounding box center [65, 119] width 5 height 5
click at [336, 131] on div "A The mystery surrounding the settlers of [GEOGRAPHIC_DATA] B The relationship …" at bounding box center [344, 164] width 220 height 106
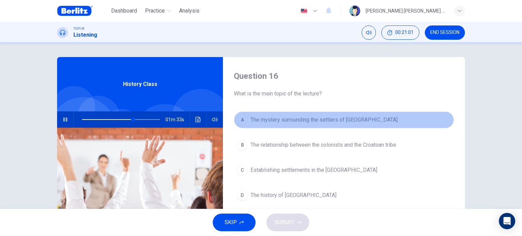
click at [334, 120] on span "The mystery surrounding the settlers of [GEOGRAPHIC_DATA]" at bounding box center [323, 120] width 147 height 8
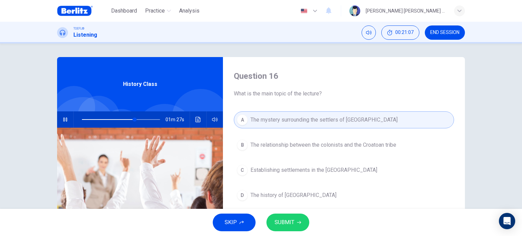
click at [282, 222] on span "SUBMIT" at bounding box center [284, 223] width 20 height 10
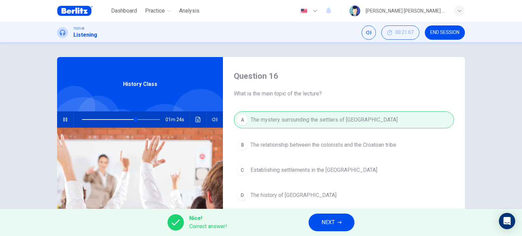
click at [341, 225] on button "NEXT" at bounding box center [331, 223] width 46 height 18
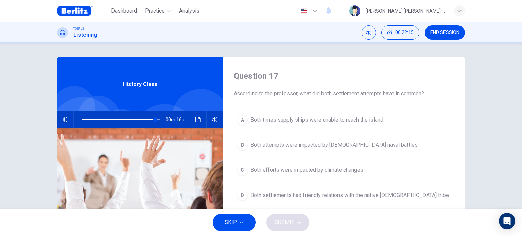
click at [279, 172] on span "Both efforts were impacted by climate changes" at bounding box center [306, 170] width 113 height 8
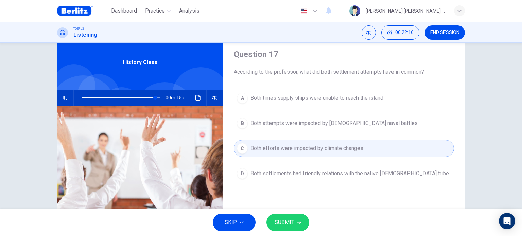
scroll to position [34, 0]
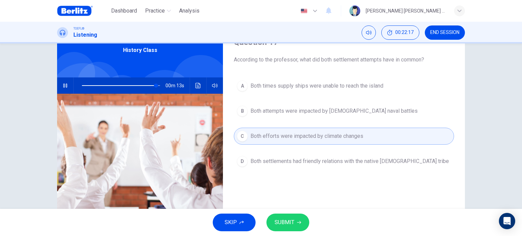
click at [286, 221] on span "SUBMIT" at bounding box center [284, 223] width 20 height 10
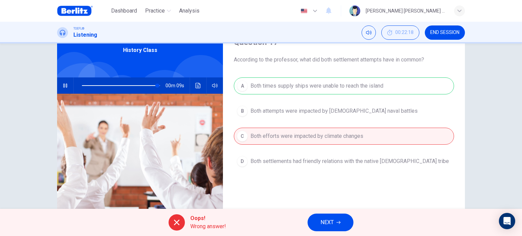
click at [329, 220] on span "NEXT" at bounding box center [326, 223] width 13 height 10
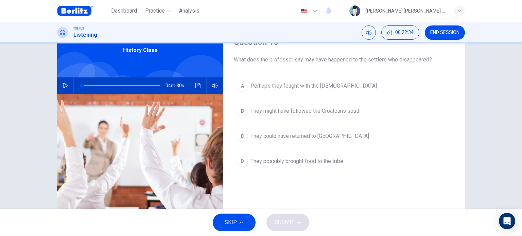
scroll to position [0, 0]
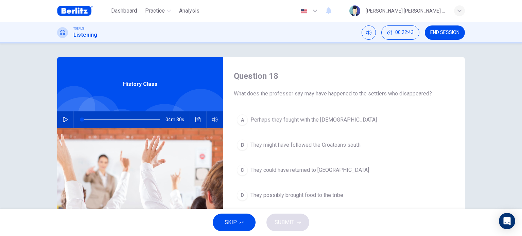
click at [130, 119] on span at bounding box center [121, 120] width 78 height 10
click at [64, 119] on icon "button" at bounding box center [65, 119] width 5 height 5
click at [267, 123] on span "Perhaps they fought with the [DEMOGRAPHIC_DATA]" at bounding box center [313, 120] width 126 height 8
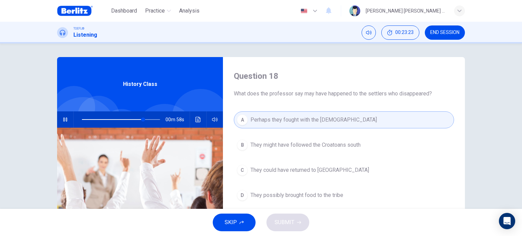
scroll to position [34, 0]
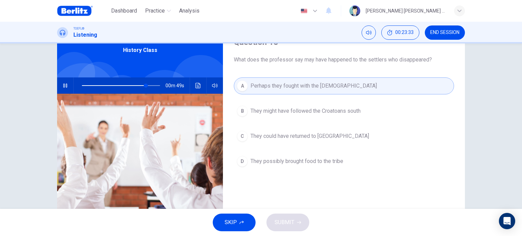
click at [276, 113] on span "They might have followed the Croatoans south" at bounding box center [305, 111] width 110 height 8
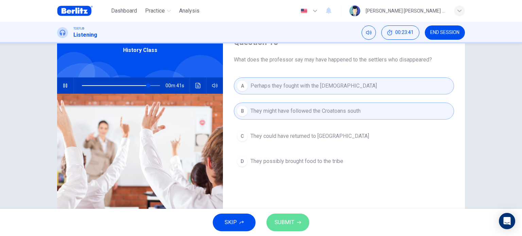
click at [286, 216] on button "SUBMIT" at bounding box center [287, 223] width 43 height 18
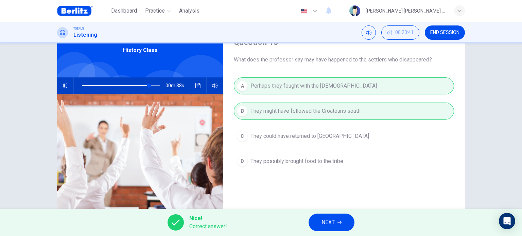
click at [341, 223] on icon "button" at bounding box center [339, 222] width 4 height 4
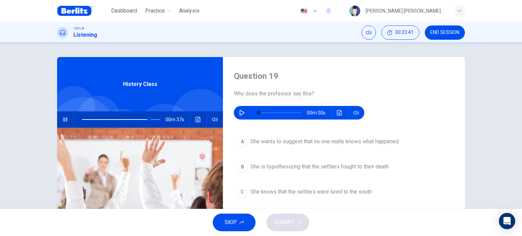
scroll to position [0, 0]
click at [60, 118] on button "button" at bounding box center [65, 119] width 11 height 16
type input "**"
click at [242, 113] on icon "button" at bounding box center [241, 112] width 5 height 5
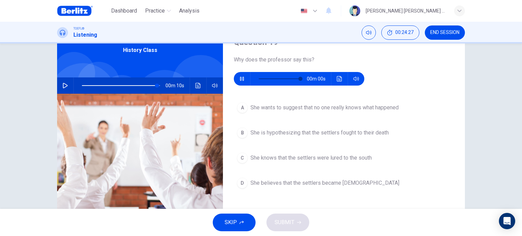
type input "*"
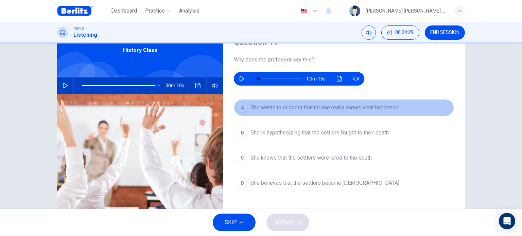
click at [287, 111] on span "She wants to suggest that no one really knows what happened" at bounding box center [324, 108] width 148 height 8
type input "**"
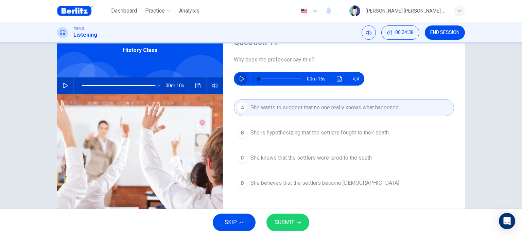
click at [240, 78] on icon "button" at bounding box center [241, 78] width 5 height 5
type input "**"
click at [290, 220] on span "SUBMIT" at bounding box center [284, 223] width 20 height 10
type input "**"
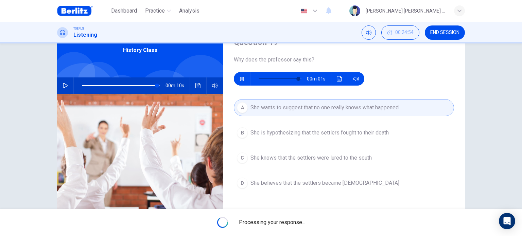
type input "*"
type input "**"
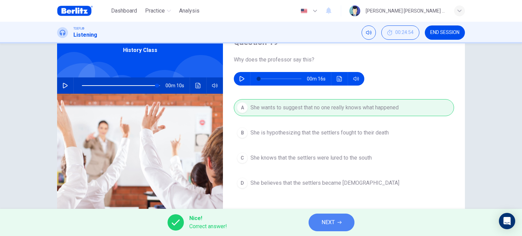
click at [330, 225] on span "NEXT" at bounding box center [327, 223] width 13 height 10
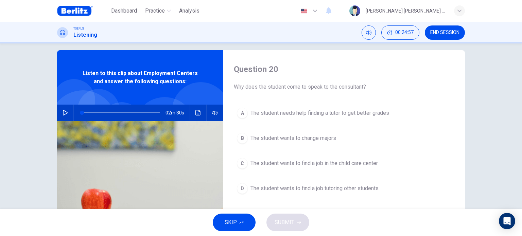
scroll to position [0, 0]
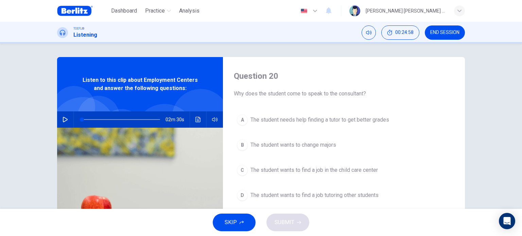
click at [63, 122] on icon "button" at bounding box center [65, 119] width 5 height 5
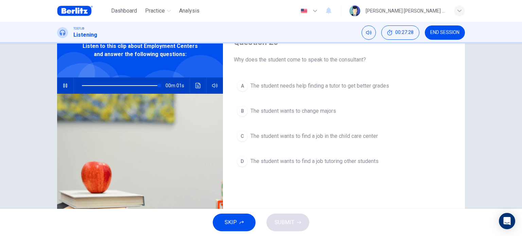
type input "*"
click at [351, 138] on span "The student wants to find a job in the child care center" at bounding box center [313, 136] width 127 height 8
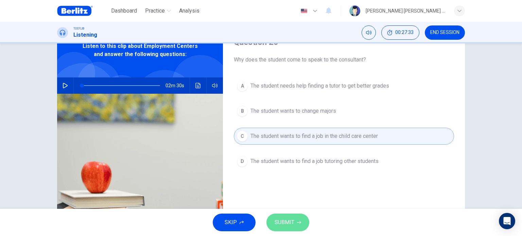
click at [296, 221] on button "SUBMIT" at bounding box center [287, 223] width 43 height 18
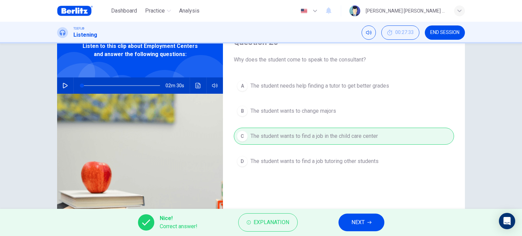
click at [355, 218] on span "NEXT" at bounding box center [357, 223] width 13 height 10
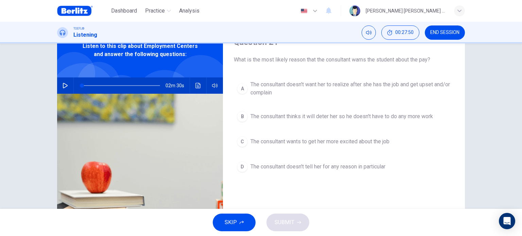
click at [302, 94] on span "The consultant doesn't want her to realize after she has the job and get upset …" at bounding box center [350, 89] width 200 height 16
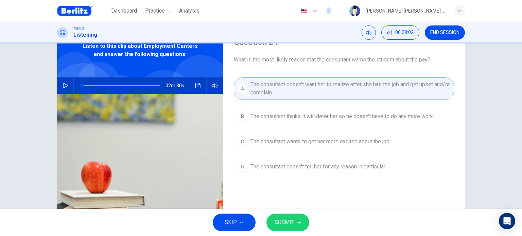
click at [294, 222] on button "SUBMIT" at bounding box center [287, 223] width 43 height 18
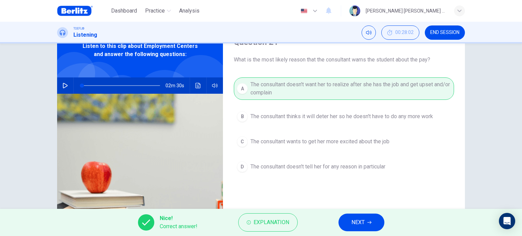
click at [364, 222] on span "NEXT" at bounding box center [357, 223] width 13 height 10
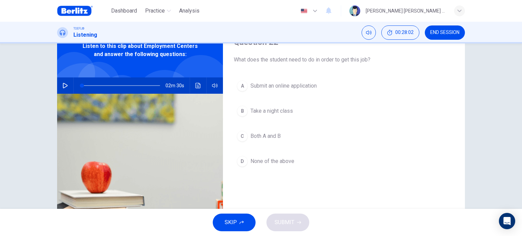
scroll to position [0, 0]
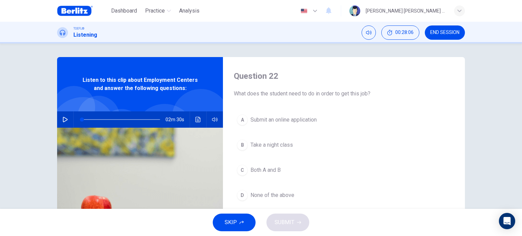
click at [268, 120] on span "Submit an online application" at bounding box center [283, 120] width 66 height 8
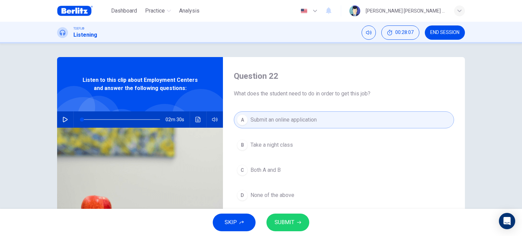
scroll to position [34, 0]
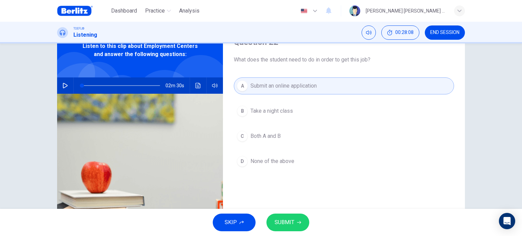
click at [266, 137] on span "Both A and B" at bounding box center [265, 136] width 30 height 8
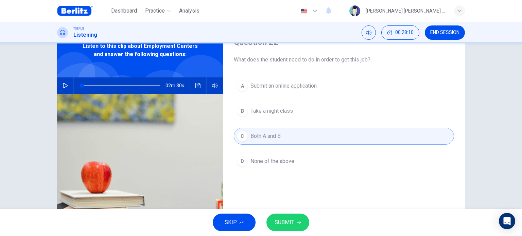
click at [288, 221] on span "SUBMIT" at bounding box center [284, 223] width 20 height 10
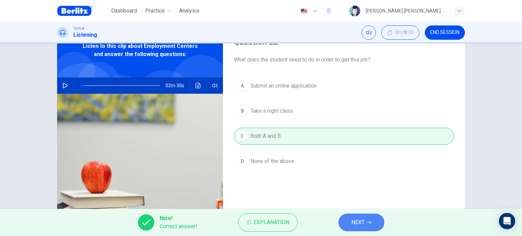
click at [367, 219] on button "NEXT" at bounding box center [361, 223] width 46 height 18
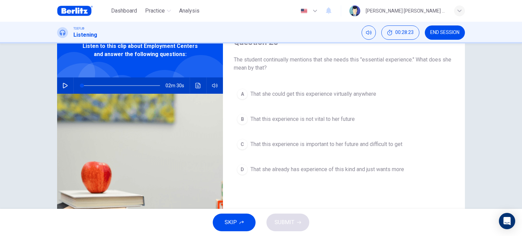
click at [295, 144] on span "That this experience is important to her future and difficult to get" at bounding box center [326, 144] width 152 height 8
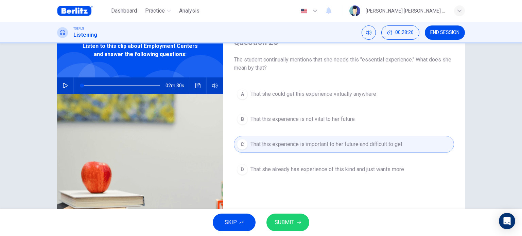
click at [293, 222] on span "SUBMIT" at bounding box center [284, 223] width 20 height 10
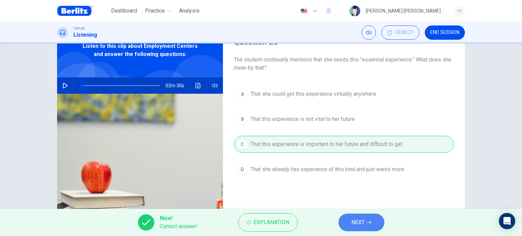
click at [369, 218] on button "NEXT" at bounding box center [361, 223] width 46 height 18
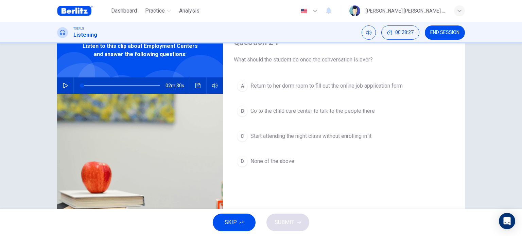
scroll to position [0, 0]
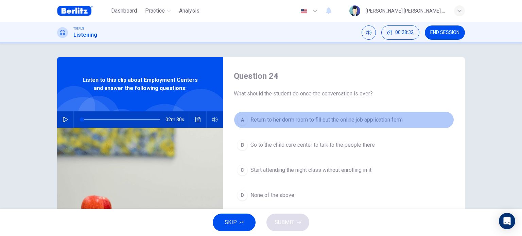
click at [284, 122] on span "Return to her dorm room to fill out the online job application form" at bounding box center [326, 120] width 152 height 8
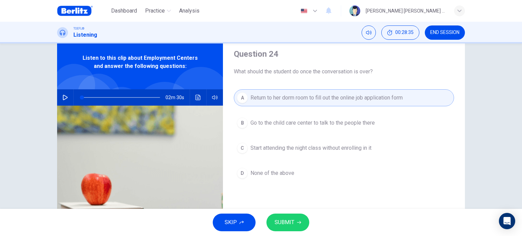
scroll to position [34, 0]
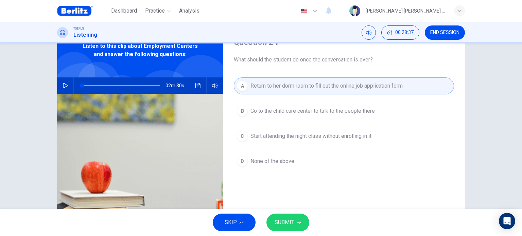
click at [294, 219] on button "SUBMIT" at bounding box center [287, 223] width 43 height 18
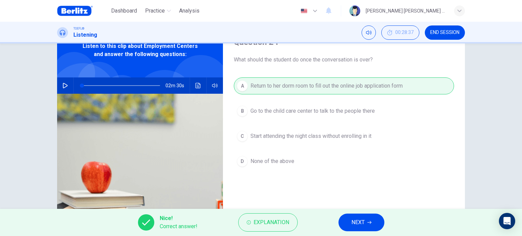
click at [374, 217] on button "NEXT" at bounding box center [361, 223] width 46 height 18
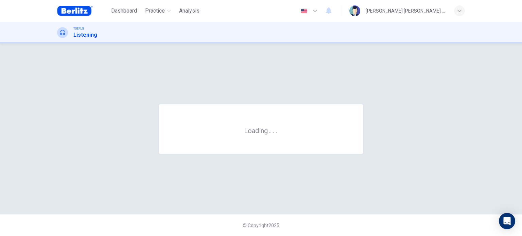
scroll to position [0, 0]
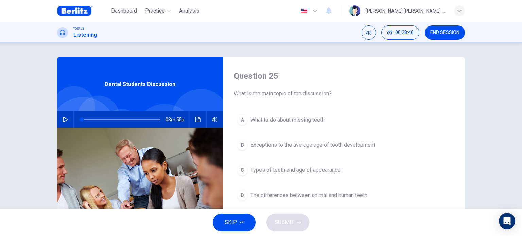
click at [64, 121] on icon "button" at bounding box center [65, 119] width 5 height 5
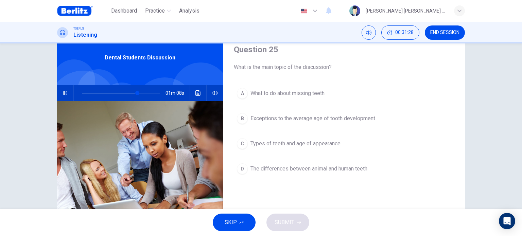
scroll to position [34, 0]
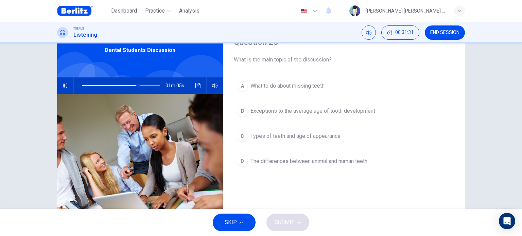
click at [294, 134] on span "Types of teeth and age of appearance" at bounding box center [295, 136] width 90 height 8
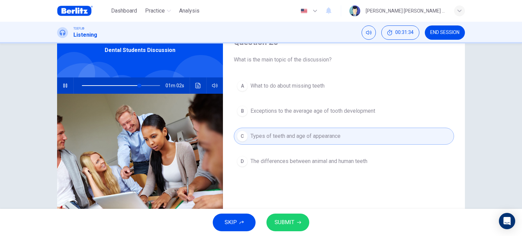
click at [291, 223] on span "SUBMIT" at bounding box center [284, 223] width 20 height 10
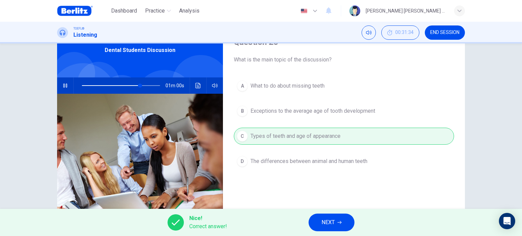
click at [336, 222] on button "NEXT" at bounding box center [331, 223] width 46 height 18
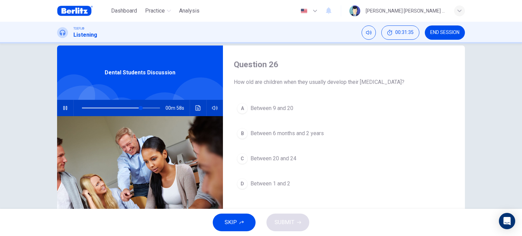
scroll to position [0, 0]
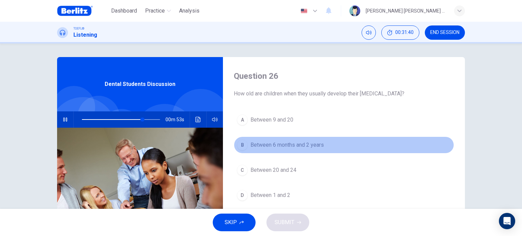
click at [284, 146] on span "Between 6 months and 2 years" at bounding box center [286, 145] width 73 height 8
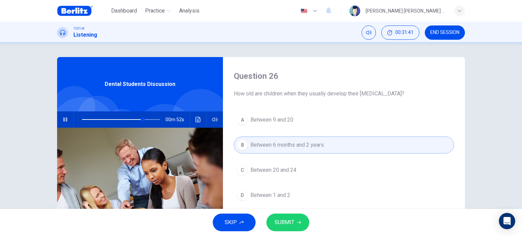
click at [298, 223] on icon "button" at bounding box center [299, 222] width 4 height 4
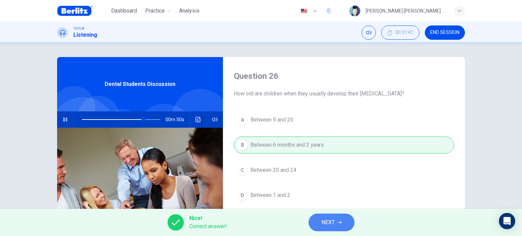
click at [353, 222] on button "NEXT" at bounding box center [331, 223] width 46 height 18
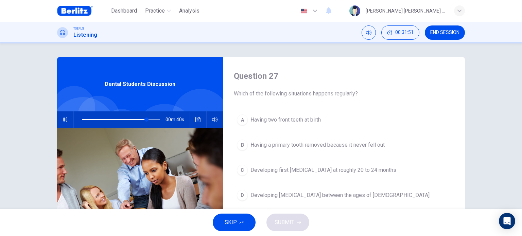
scroll to position [34, 0]
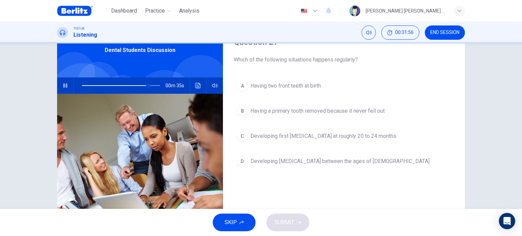
click at [288, 164] on span "Developing [MEDICAL_DATA] between the ages of [DEMOGRAPHIC_DATA]" at bounding box center [339, 161] width 179 height 8
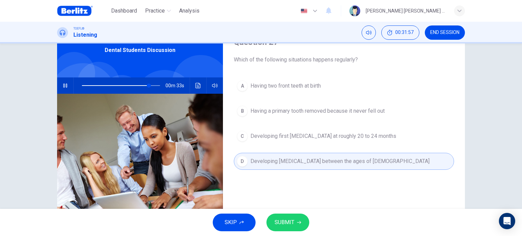
click at [300, 226] on button "SUBMIT" at bounding box center [287, 223] width 43 height 18
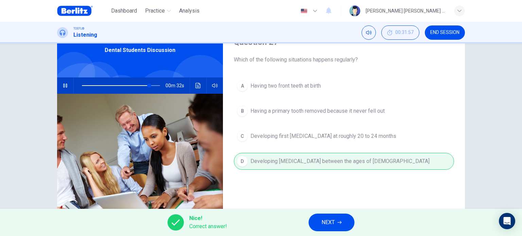
click at [342, 227] on button "NEXT" at bounding box center [331, 223] width 46 height 18
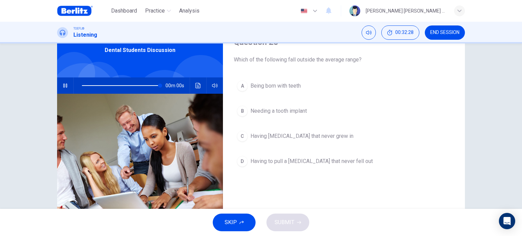
type input "*"
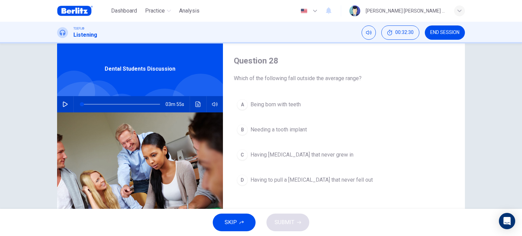
scroll to position [0, 0]
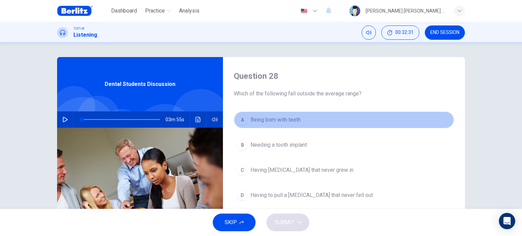
click at [277, 122] on span "Being born with teeth" at bounding box center [275, 120] width 50 height 8
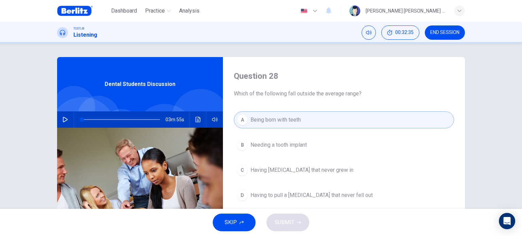
scroll to position [34, 0]
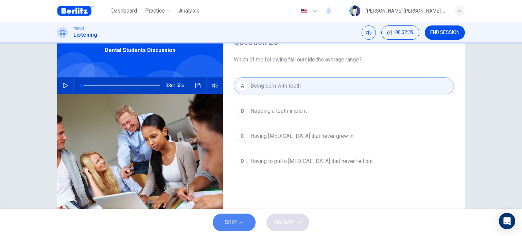
click at [238, 218] on button "SKIP" at bounding box center [234, 223] width 43 height 18
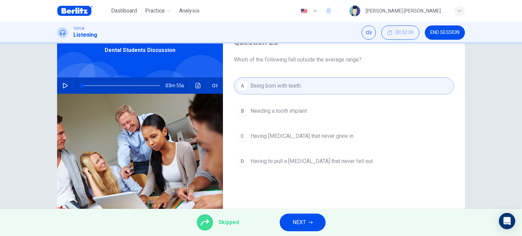
drag, startPoint x: 290, startPoint y: 220, endPoint x: 269, endPoint y: 183, distance: 42.0
click at [269, 183] on div "Dashboard Practice Analysis English ** ​ [PERSON_NAME] [PERSON_NAME] [PERSON_NA…" at bounding box center [261, 118] width 522 height 236
click at [269, 137] on div "A Being born with teeth B Needing a tooth implant C Having [MEDICAL_DATA] that …" at bounding box center [344, 130] width 220 height 106
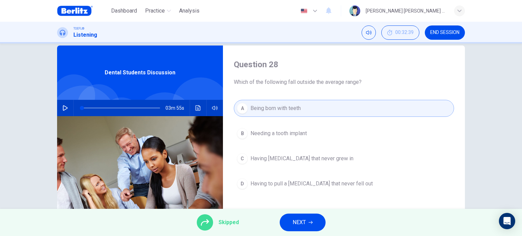
scroll to position [0, 0]
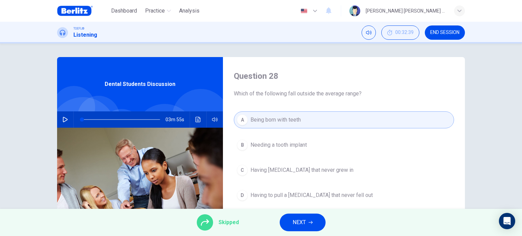
click at [256, 141] on div "A Being born with teeth B Needing a tooth implant C Having [MEDICAL_DATA] that …" at bounding box center [344, 164] width 220 height 106
click at [226, 148] on div "Question 28 Which of the following fall outside the average range? A Being born…" at bounding box center [344, 175] width 242 height 236
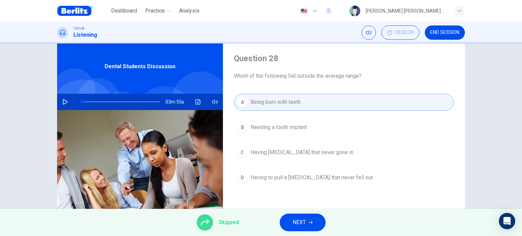
scroll to position [34, 0]
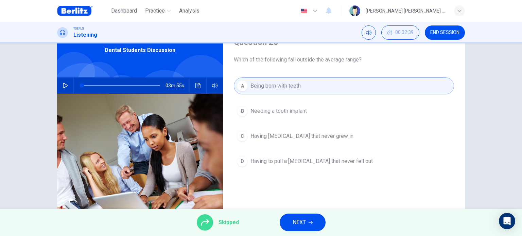
click at [259, 86] on div "A Being born with teeth B Needing a tooth implant C Having [MEDICAL_DATA] that …" at bounding box center [344, 130] width 220 height 106
click at [297, 225] on span "NEXT" at bounding box center [298, 223] width 13 height 10
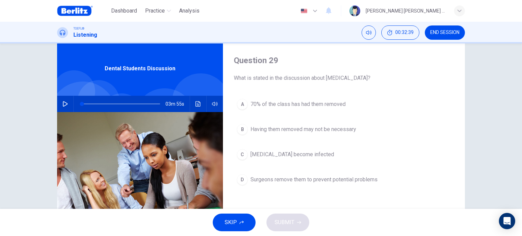
scroll to position [0, 0]
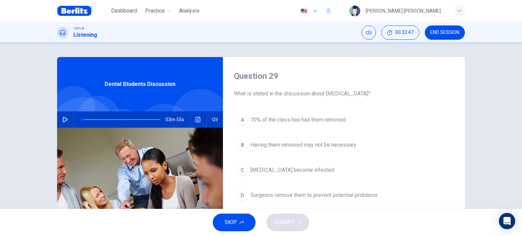
click at [279, 121] on span "70% of the class has had them removed" at bounding box center [297, 120] width 95 height 8
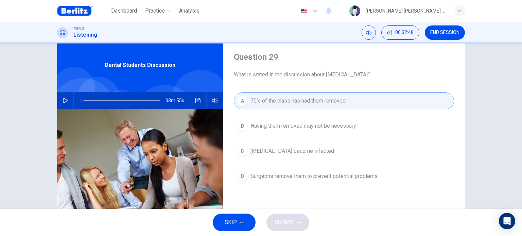
scroll to position [34, 0]
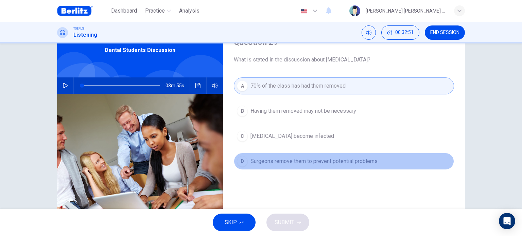
click at [283, 161] on span "Surgeons remove them to prevent potential problems" at bounding box center [313, 161] width 127 height 8
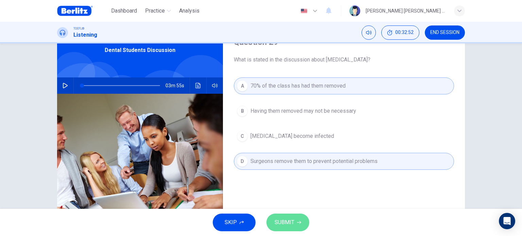
click at [287, 227] on span "SUBMIT" at bounding box center [284, 223] width 20 height 10
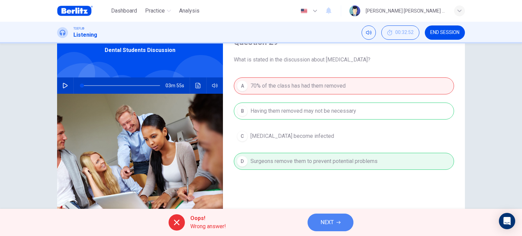
click at [336, 224] on button "NEXT" at bounding box center [330, 223] width 46 height 18
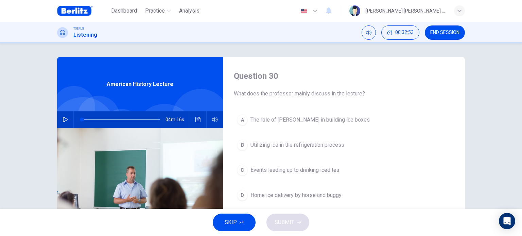
click at [442, 34] on span "END SESSION" at bounding box center [444, 32] width 29 height 5
